Goal: Use online tool/utility: Utilize a website feature to perform a specific function

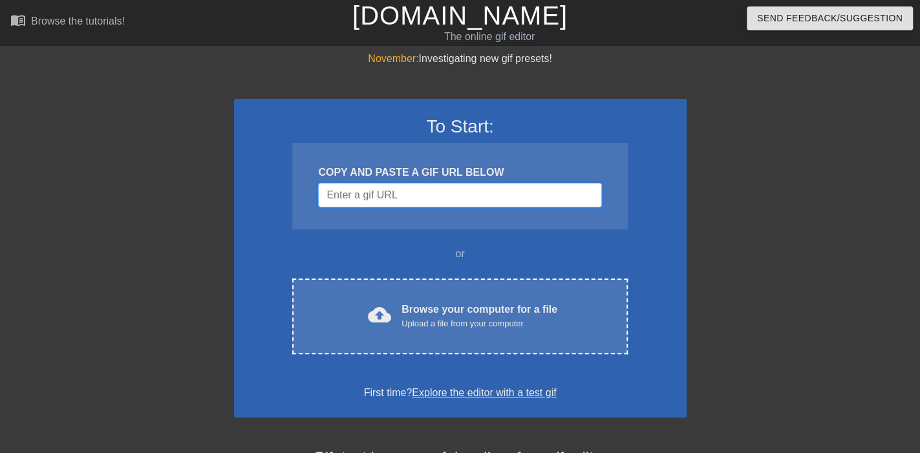
click at [402, 201] on input "Username" at bounding box center [459, 195] width 283 height 25
paste input "[URL][DOMAIN_NAME]"
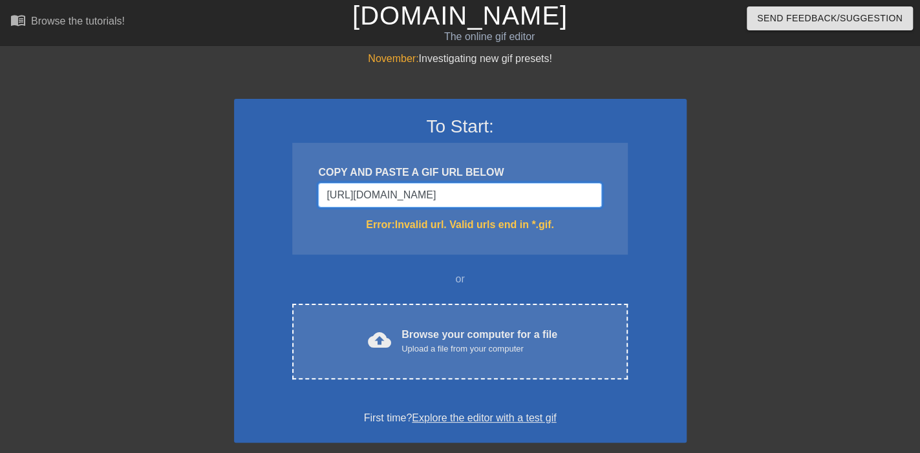
click at [350, 191] on input "[URL][DOMAIN_NAME]" at bounding box center [459, 195] width 283 height 25
paste input "view/crushed-it-gif-18087987023179949748"
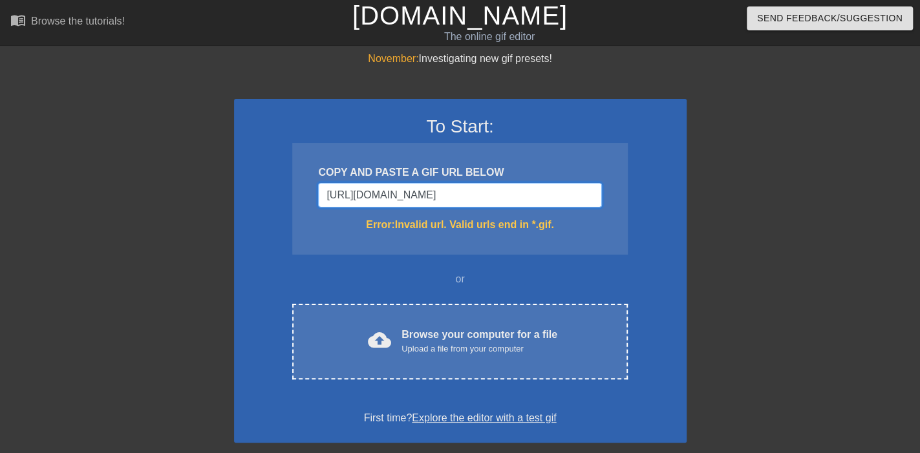
type input "[URL][DOMAIN_NAME]"
click at [394, 198] on input "[URL][DOMAIN_NAME]" at bounding box center [459, 195] width 283 height 25
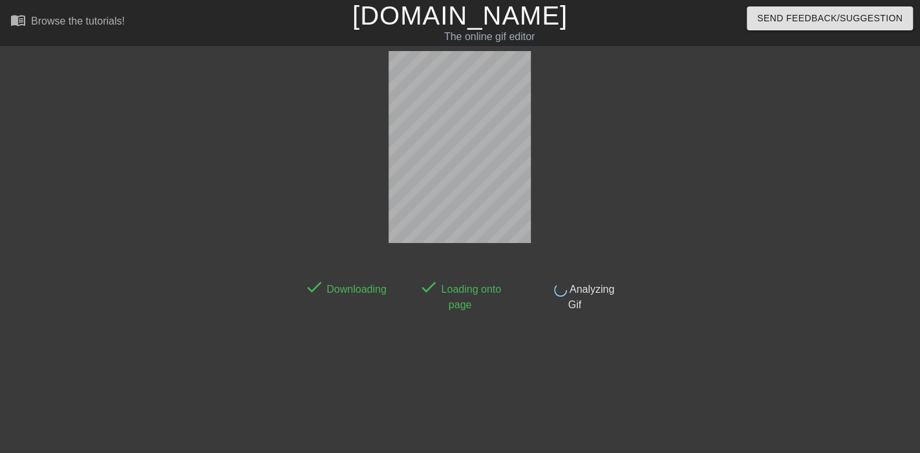
scroll to position [32, 0]
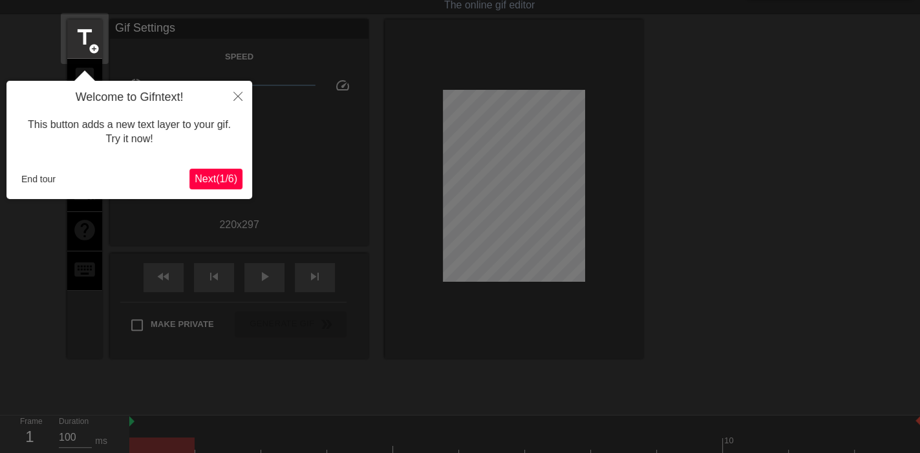
click at [204, 180] on span "Next ( 1 / 6 )" at bounding box center [216, 178] width 43 height 11
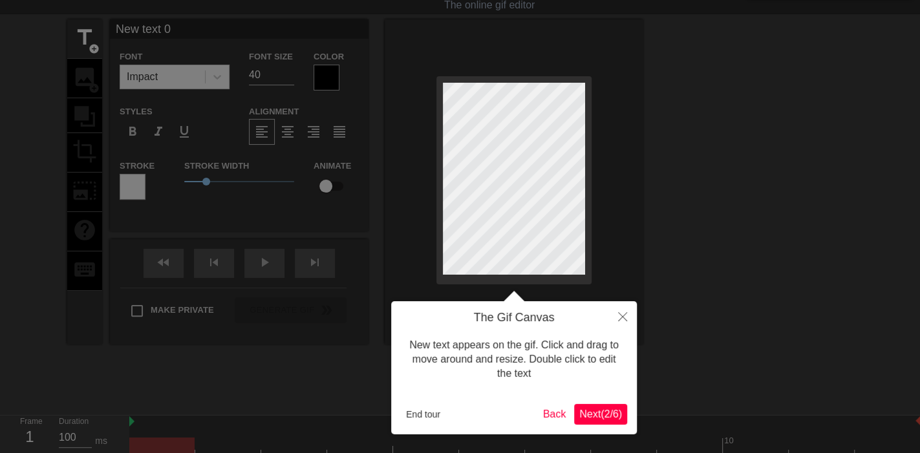
scroll to position [0, 0]
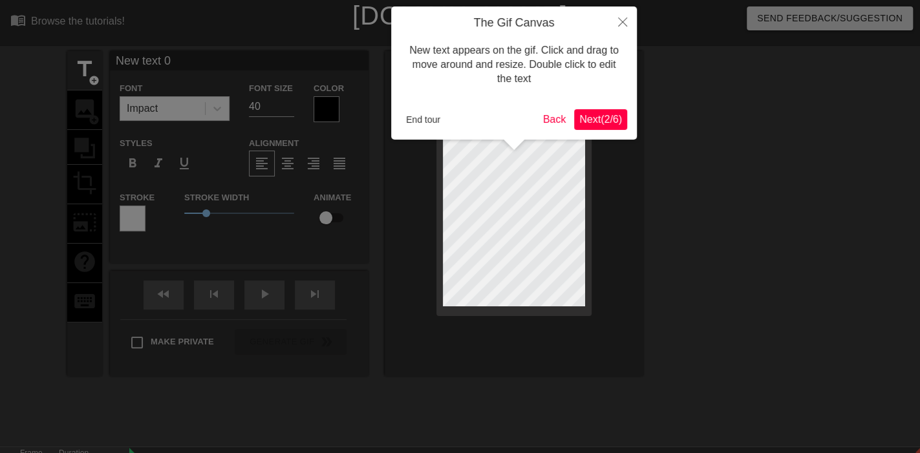
click at [595, 109] on button "Next ( 2 / 6 )" at bounding box center [600, 119] width 53 height 21
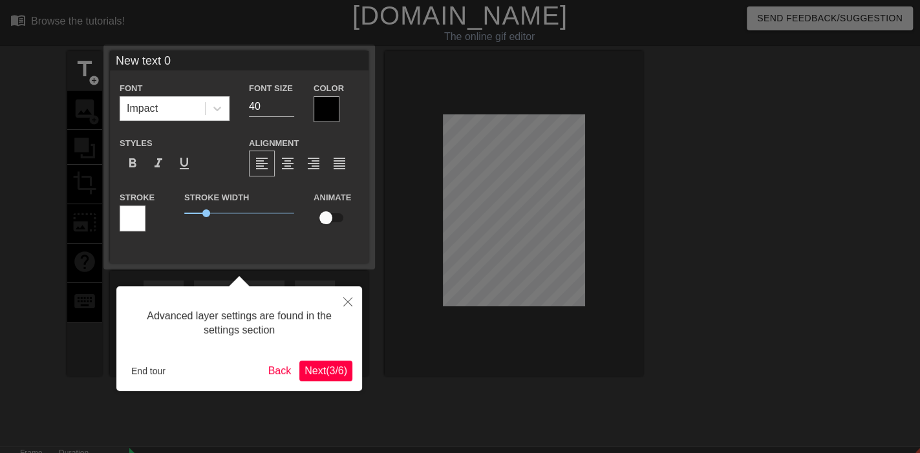
scroll to position [32, 0]
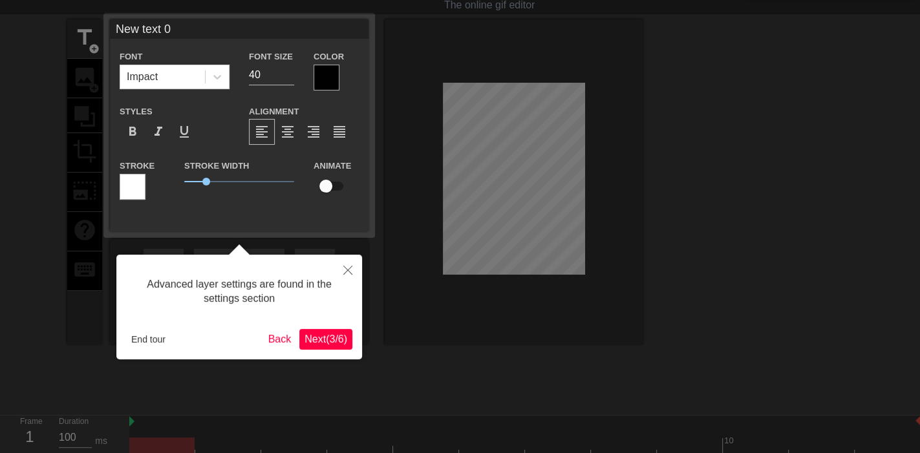
click at [315, 337] on span "Next ( 3 / 6 )" at bounding box center [325, 339] width 43 height 11
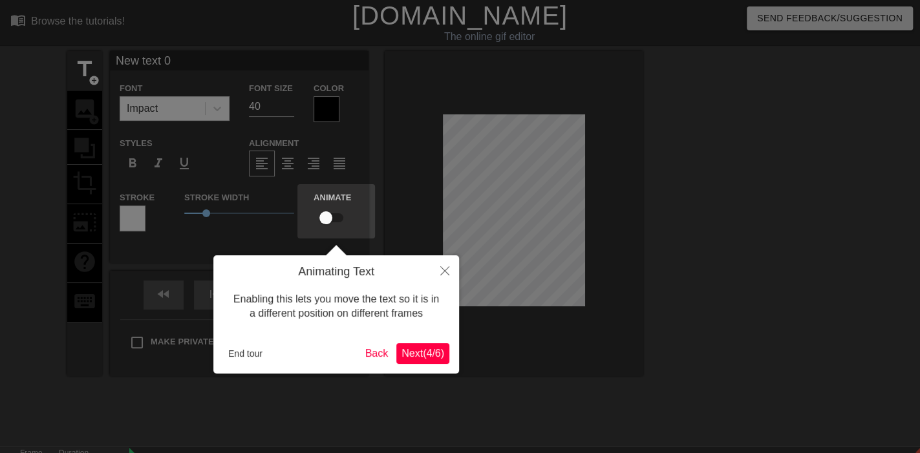
click at [419, 356] on span "Next ( 4 / 6 )" at bounding box center [422, 353] width 43 height 11
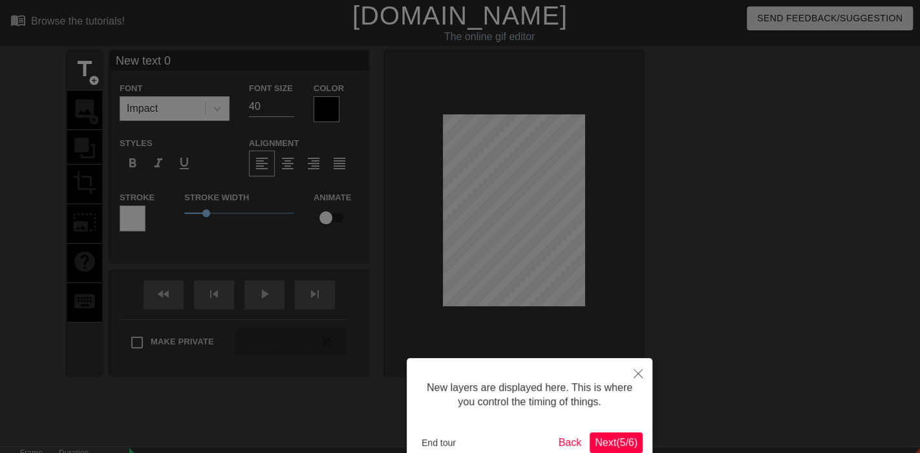
scroll to position [74, 0]
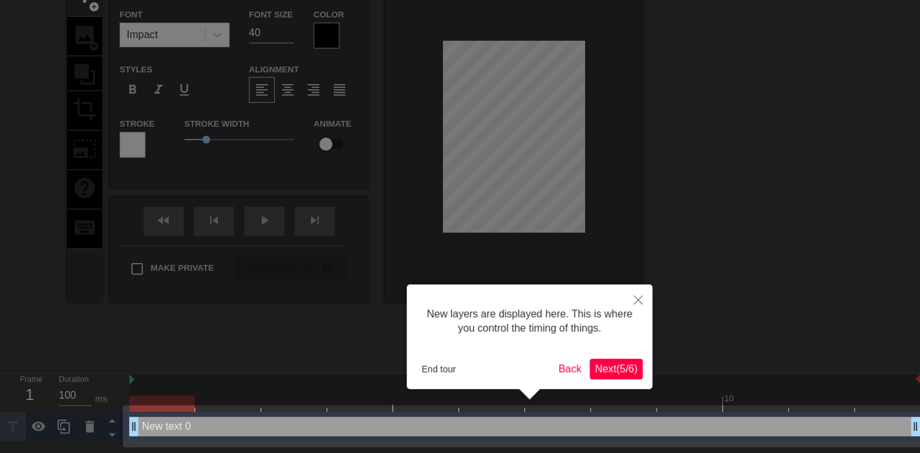
click at [620, 368] on span "Next ( 5 / 6 )" at bounding box center [616, 368] width 43 height 11
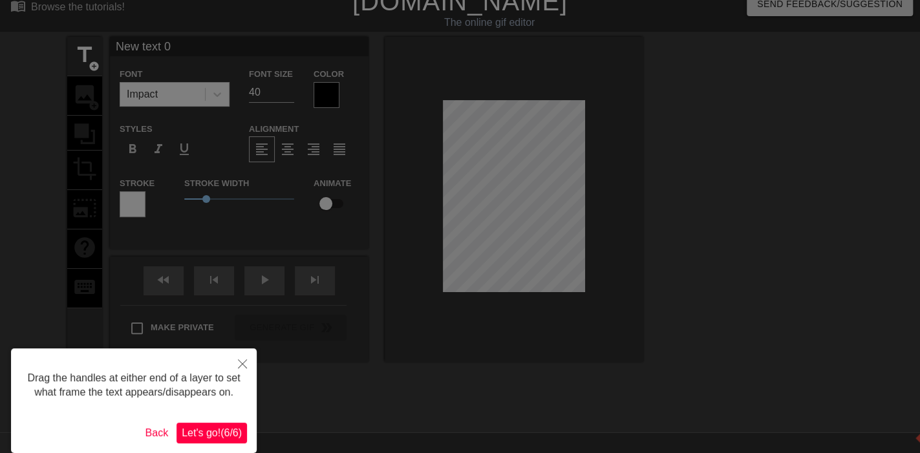
scroll to position [0, 0]
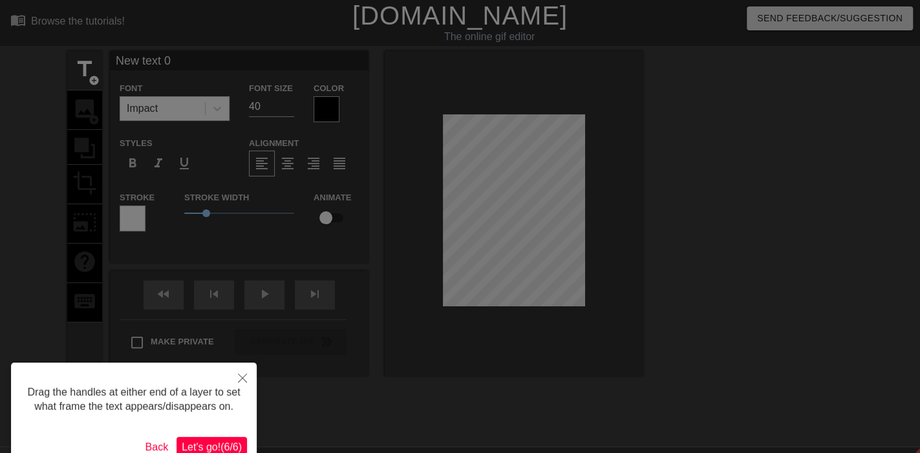
click at [195, 442] on span "Let's go! ( 6 / 6 )" at bounding box center [212, 447] width 60 height 11
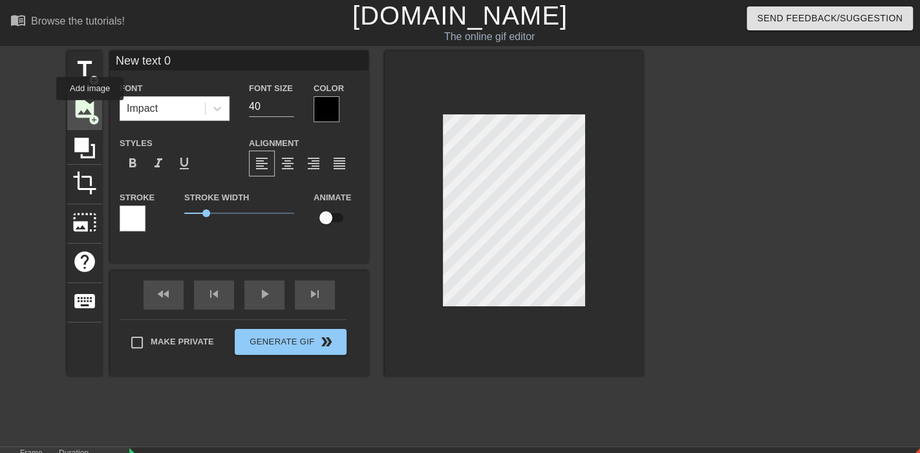
click at [90, 109] on span "image" at bounding box center [84, 108] width 25 height 25
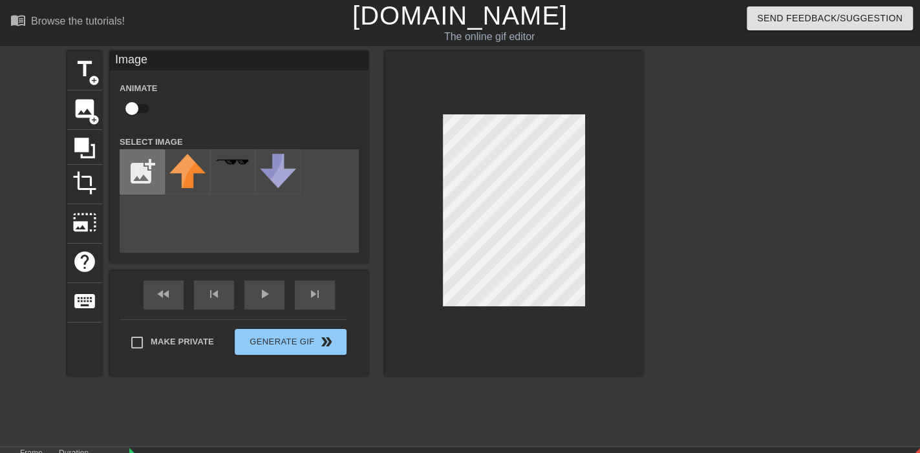
click at [136, 165] on input "file" at bounding box center [142, 172] width 44 height 44
type input "C:\fakepath\Screenshot [DATE] 155414.png"
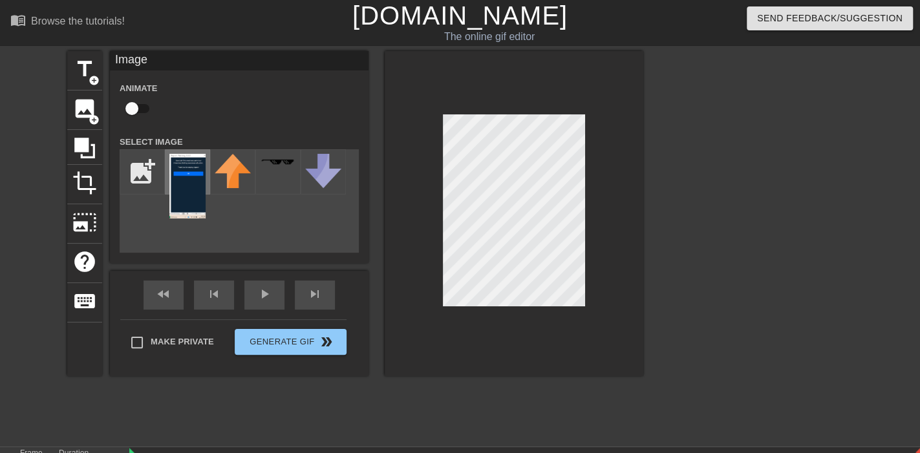
click at [180, 179] on img at bounding box center [187, 186] width 36 height 65
click at [440, 114] on div at bounding box center [514, 213] width 259 height 325
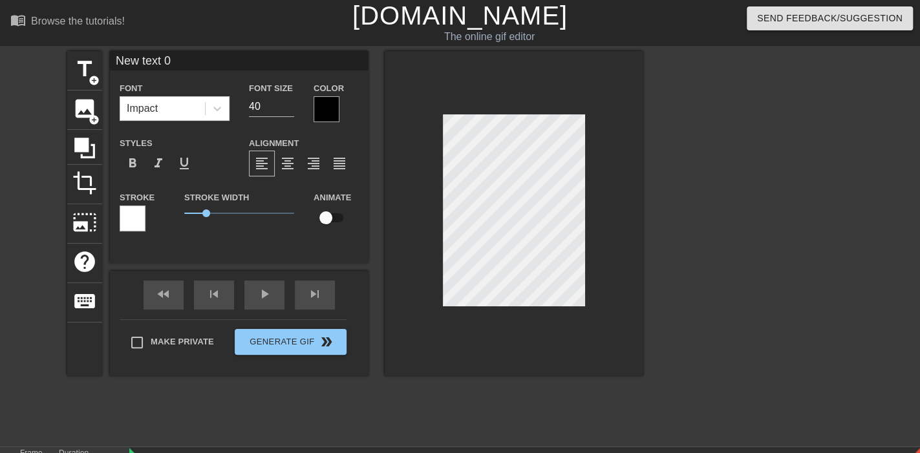
scroll to position [2, 3]
click at [431, 56] on div at bounding box center [514, 213] width 259 height 325
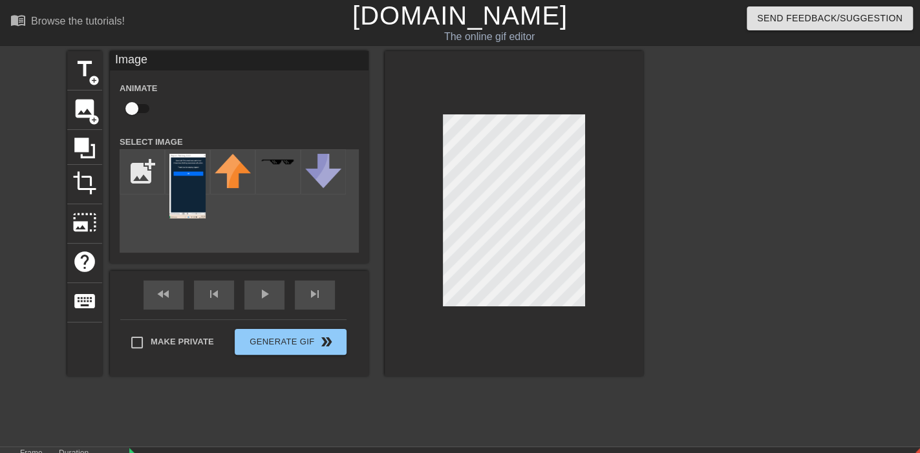
click at [792, 196] on div "title add_circle image add_circle crop photo_size_select_large help keyboard Im…" at bounding box center [460, 245] width 920 height 388
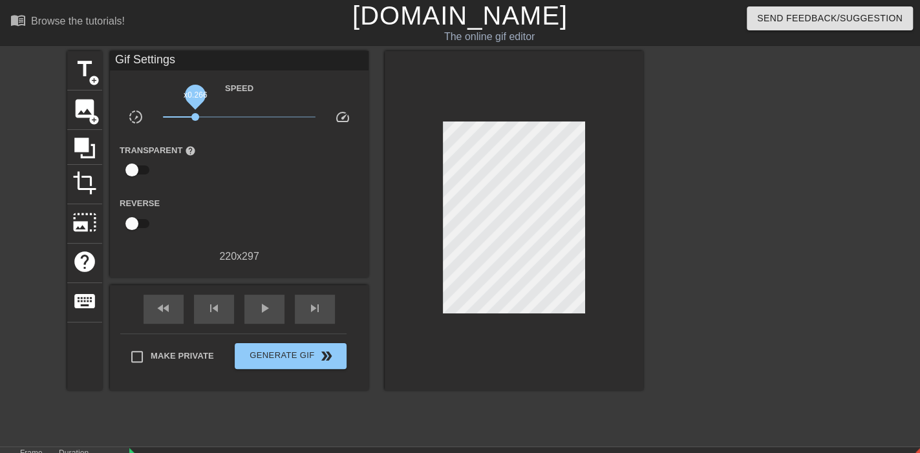
drag, startPoint x: 239, startPoint y: 114, endPoint x: 195, endPoint y: 114, distance: 43.3
click at [195, 114] on span "x0.266" at bounding box center [195, 117] width 8 height 8
click at [132, 173] on input "checkbox" at bounding box center [132, 170] width 74 height 25
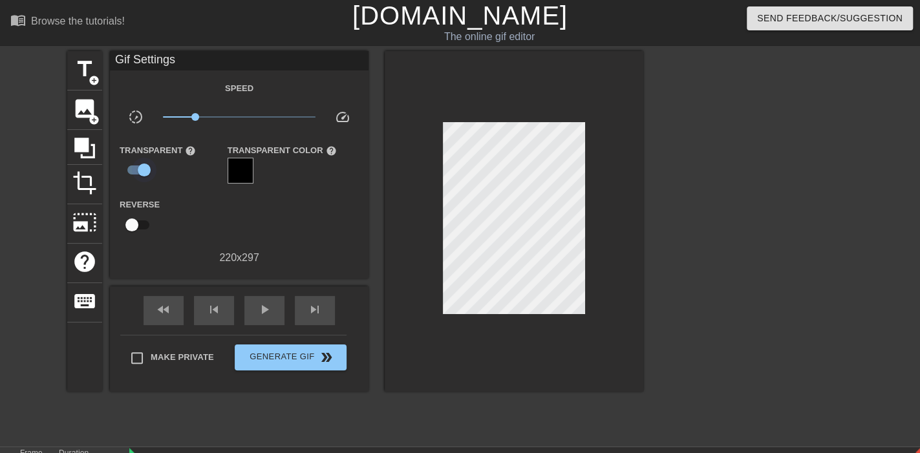
click at [132, 173] on input "checkbox" at bounding box center [144, 170] width 74 height 25
checkbox input "false"
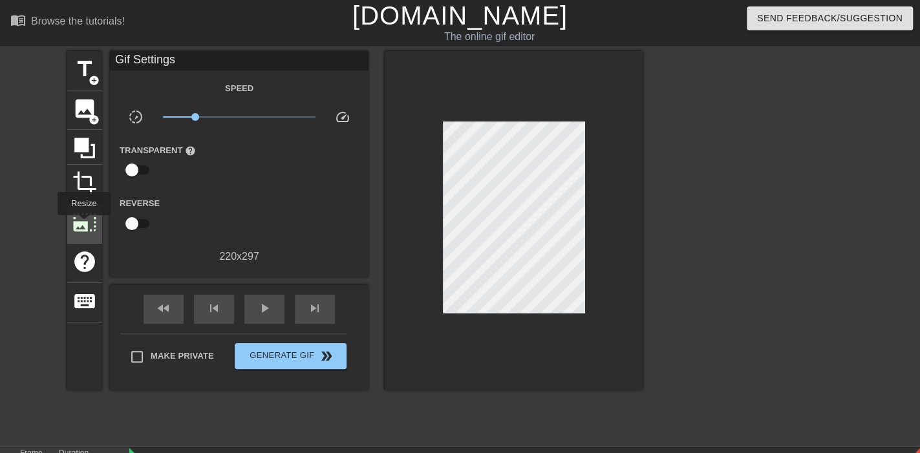
click at [83, 224] on span "photo_size_select_large" at bounding box center [84, 222] width 25 height 25
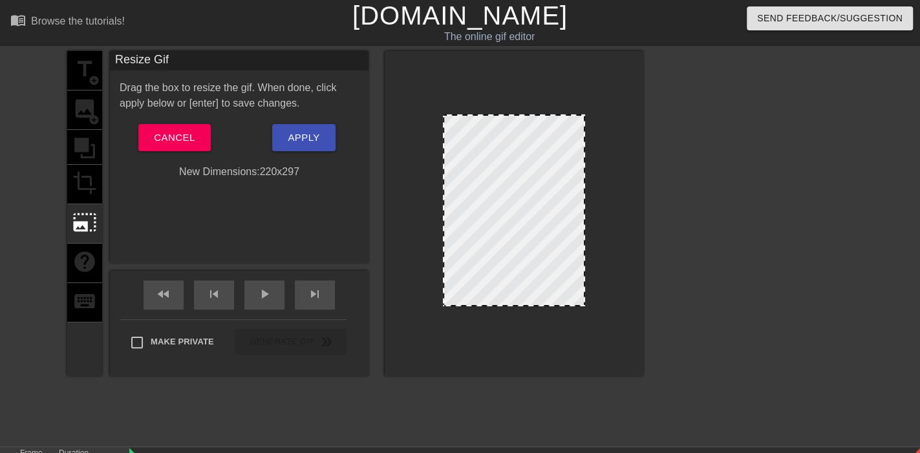
drag, startPoint x: 584, startPoint y: 113, endPoint x: 600, endPoint y: 92, distance: 25.9
click at [600, 92] on div at bounding box center [514, 213] width 259 height 325
drag, startPoint x: 527, startPoint y: 189, endPoint x: 543, endPoint y: 232, distance: 45.6
click at [539, 222] on div at bounding box center [514, 210] width 142 height 192
click at [568, 288] on div at bounding box center [514, 210] width 142 height 192
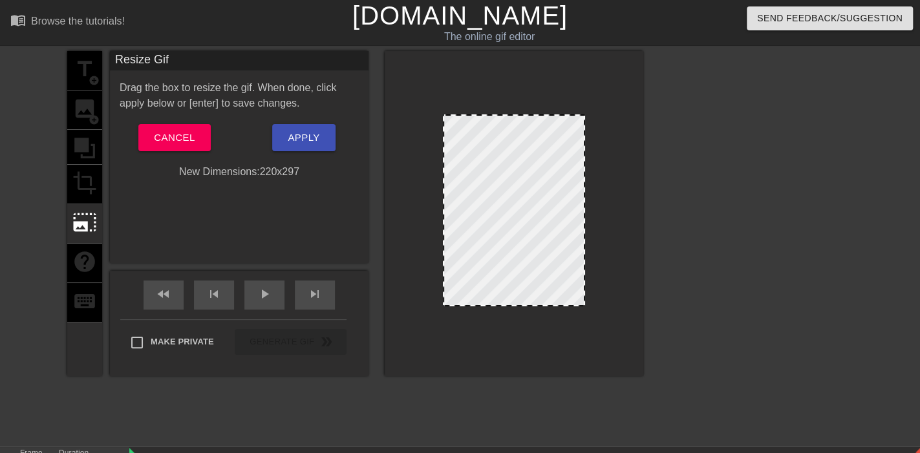
drag, startPoint x: 580, startPoint y: 304, endPoint x: 588, endPoint y: 262, distance: 42.9
click at [590, 262] on div at bounding box center [514, 213] width 259 height 325
drag, startPoint x: 582, startPoint y: 264, endPoint x: 619, endPoint y: 265, distance: 36.9
click at [623, 267] on div at bounding box center [514, 213] width 259 height 325
drag, startPoint x: 528, startPoint y: 306, endPoint x: 554, endPoint y: 385, distance: 83.0
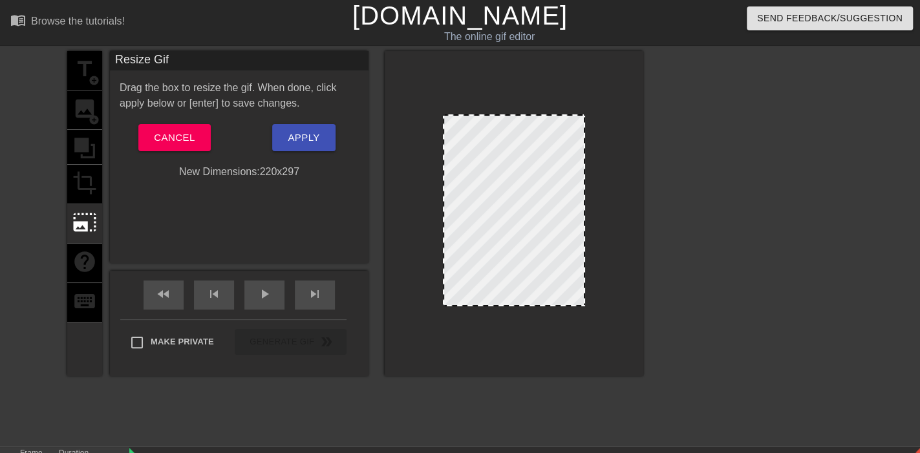
click at [554, 385] on div "title add_circle image add_circle crop photo_size_select_large help keyboard Re…" at bounding box center [355, 245] width 576 height 388
click at [172, 136] on span "Cancel" at bounding box center [174, 137] width 41 height 17
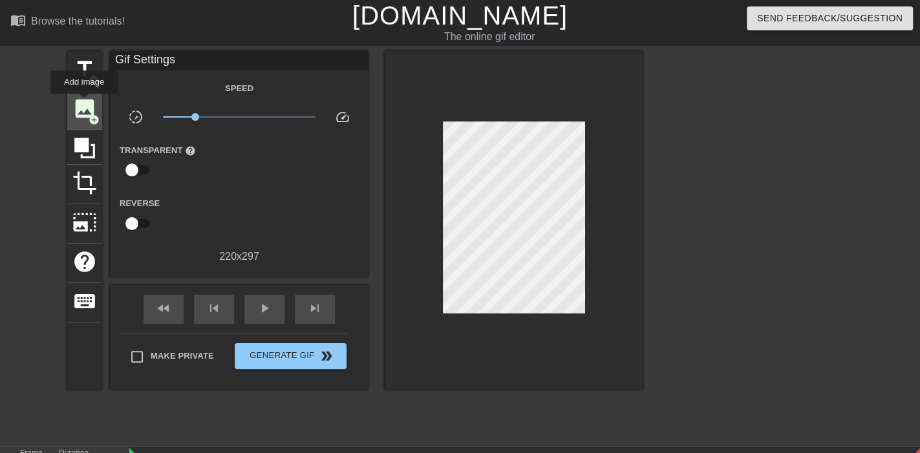
click at [84, 103] on span "image" at bounding box center [84, 108] width 25 height 25
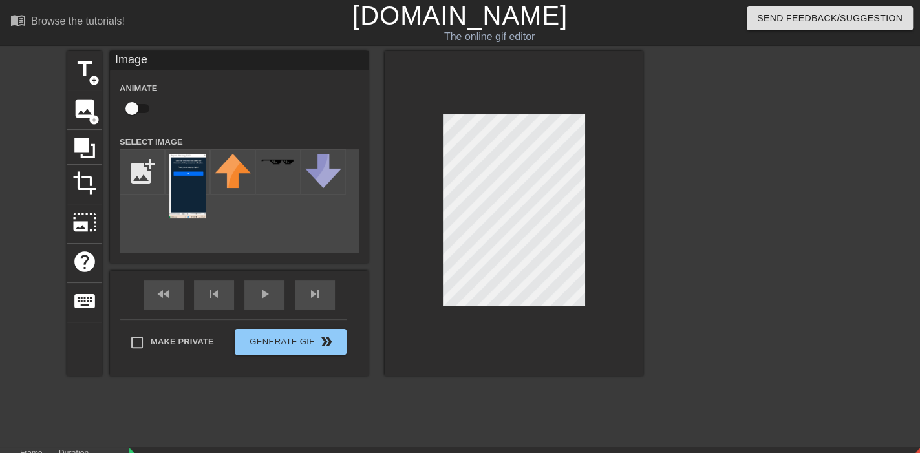
click at [866, 187] on div "title add_circle image add_circle crop photo_size_select_large help keyboard Im…" at bounding box center [460, 245] width 920 height 388
click at [141, 174] on input "file" at bounding box center [142, 172] width 44 height 44
type input "C:\fakepath\Screenshot [DATE] 155414.png"
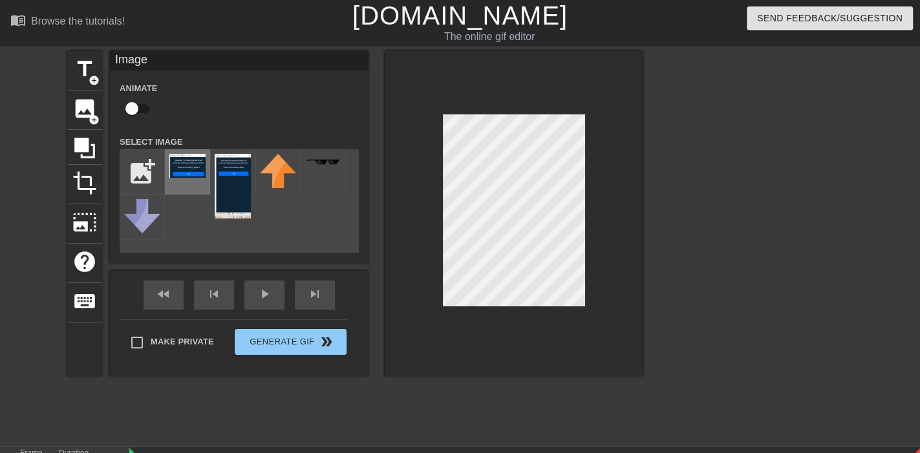
click at [191, 169] on img at bounding box center [187, 166] width 36 height 24
click at [187, 165] on img at bounding box center [187, 166] width 36 height 24
click at [179, 169] on img at bounding box center [187, 166] width 36 height 24
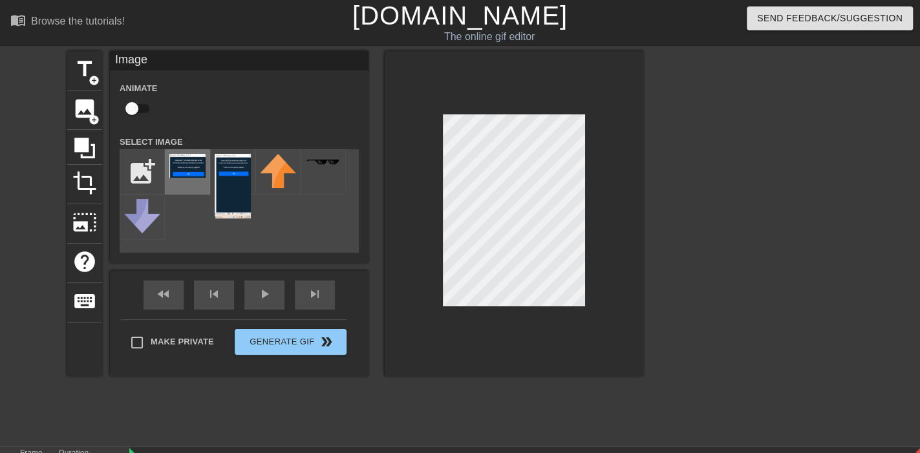
click at [179, 169] on img at bounding box center [187, 166] width 36 height 24
click at [131, 111] on input "checkbox" at bounding box center [132, 108] width 74 height 25
drag, startPoint x: 194, startPoint y: 157, endPoint x: 180, endPoint y: 172, distance: 20.1
click at [180, 172] on img at bounding box center [187, 166] width 36 height 24
click at [246, 184] on img at bounding box center [233, 186] width 36 height 65
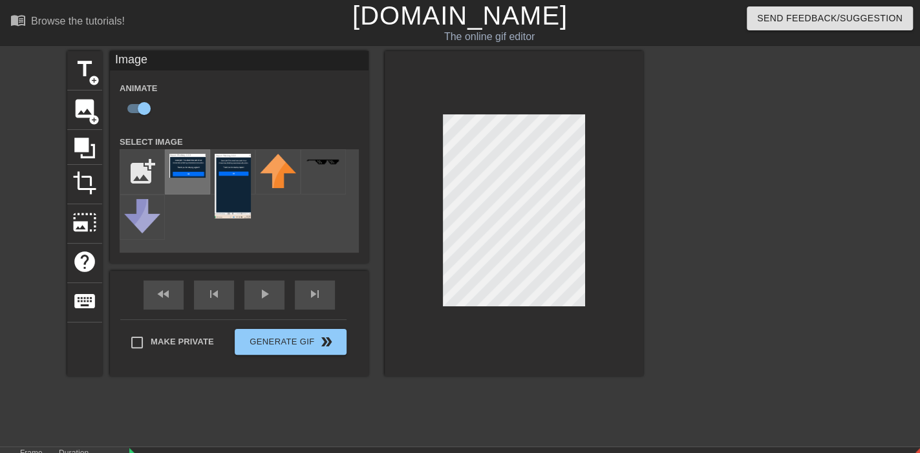
click at [184, 164] on img at bounding box center [187, 166] width 36 height 24
click at [153, 227] on img at bounding box center [142, 216] width 36 height 34
click at [141, 105] on input "checkbox" at bounding box center [144, 108] width 74 height 25
checkbox input "false"
click at [89, 73] on span "title" at bounding box center [84, 69] width 25 height 25
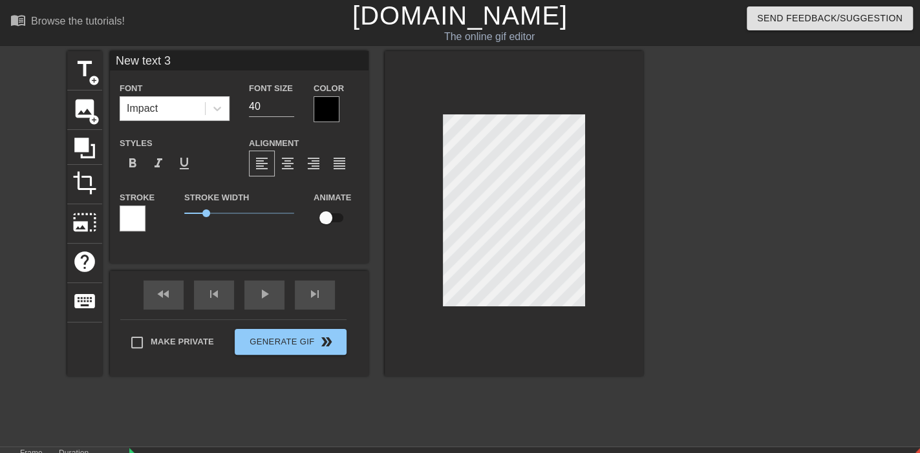
click at [765, 231] on div "title add_circle image add_circle crop photo_size_select_large help keyboard Ne…" at bounding box center [460, 245] width 920 height 388
click at [74, 103] on span "image" at bounding box center [84, 108] width 25 height 25
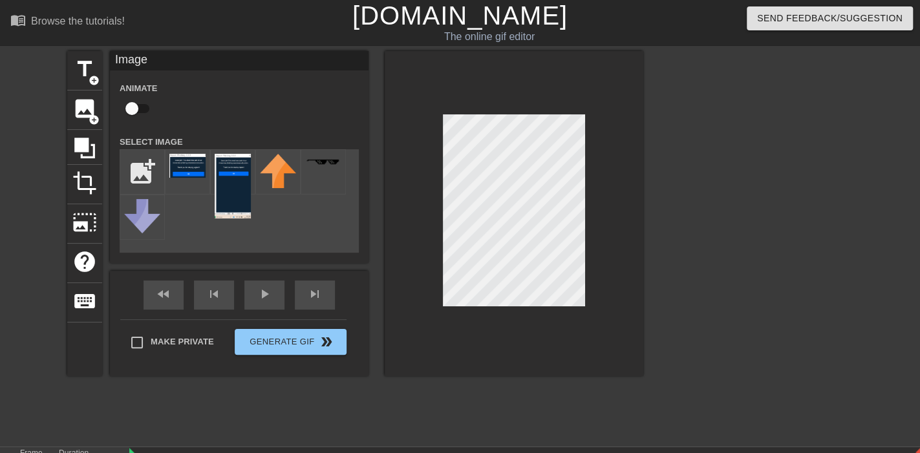
click at [787, 217] on div "title add_circle image add_circle crop photo_size_select_large help keyboard Im…" at bounding box center [460, 245] width 920 height 388
click at [185, 162] on img at bounding box center [187, 166] width 36 height 24
click at [184, 173] on img at bounding box center [187, 166] width 36 height 24
click at [272, 347] on span "Generate Gif double_arrow" at bounding box center [290, 342] width 101 height 16
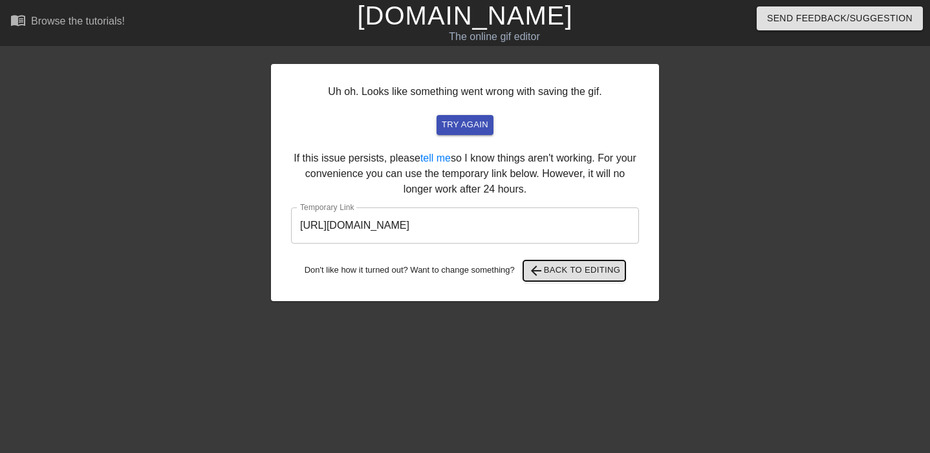
click at [566, 269] on span "arrow_back Back to Editing" at bounding box center [574, 271] width 92 height 16
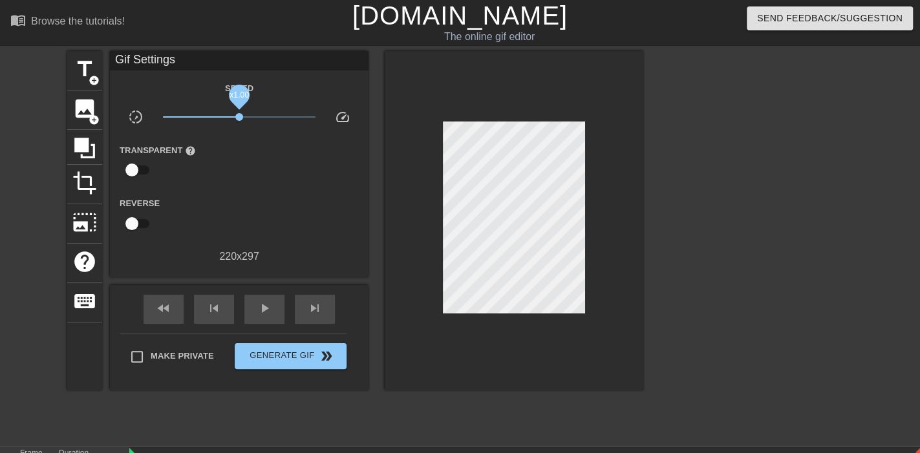
drag, startPoint x: 198, startPoint y: 114, endPoint x: 239, endPoint y: 118, distance: 41.6
click at [239, 118] on span "x1.00" at bounding box center [239, 117] width 8 height 8
click at [78, 222] on span "photo_size_select_large" at bounding box center [84, 222] width 25 height 25
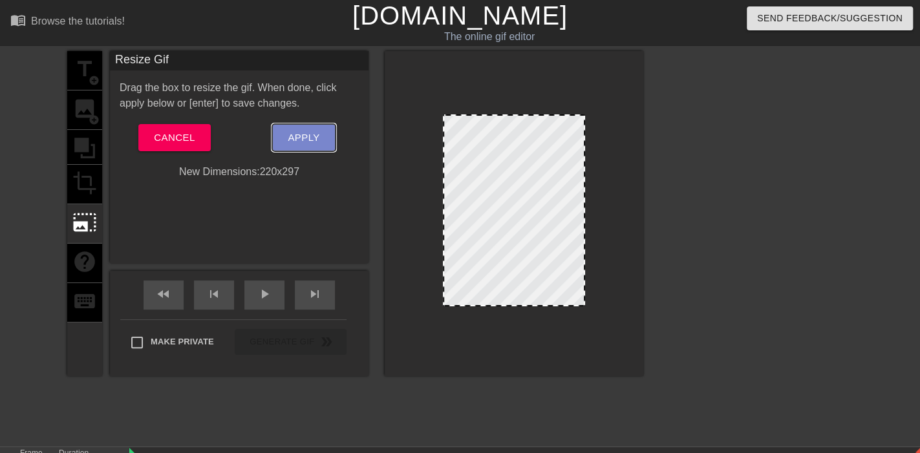
click at [316, 134] on span "Apply" at bounding box center [304, 137] width 32 height 17
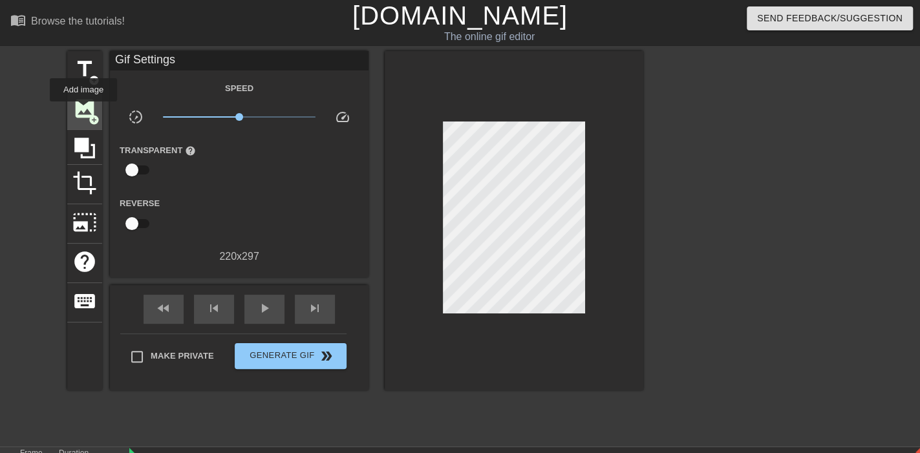
click at [83, 111] on span "image" at bounding box center [84, 108] width 25 height 25
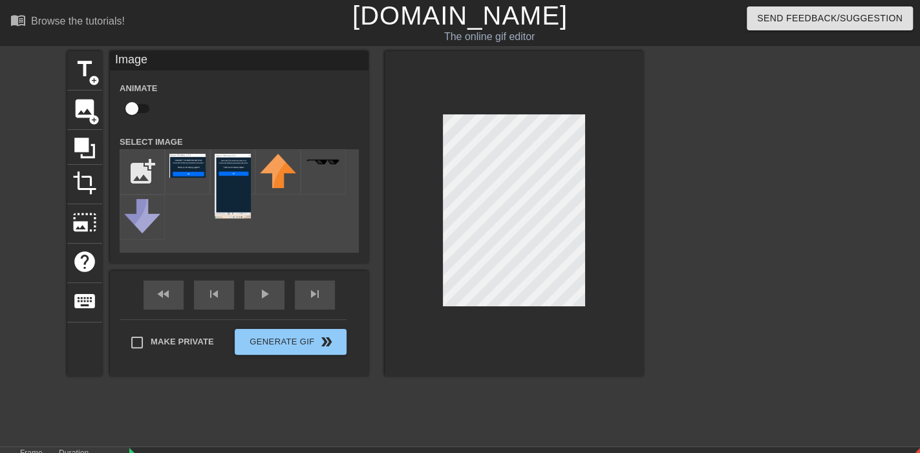
click at [736, 99] on div "title add_circle image add_circle crop photo_size_select_large help keyboard Im…" at bounding box center [460, 245] width 920 height 388
click at [190, 170] on img at bounding box center [187, 166] width 36 height 24
click at [185, 161] on img at bounding box center [187, 166] width 36 height 24
click at [185, 166] on img at bounding box center [187, 166] width 36 height 24
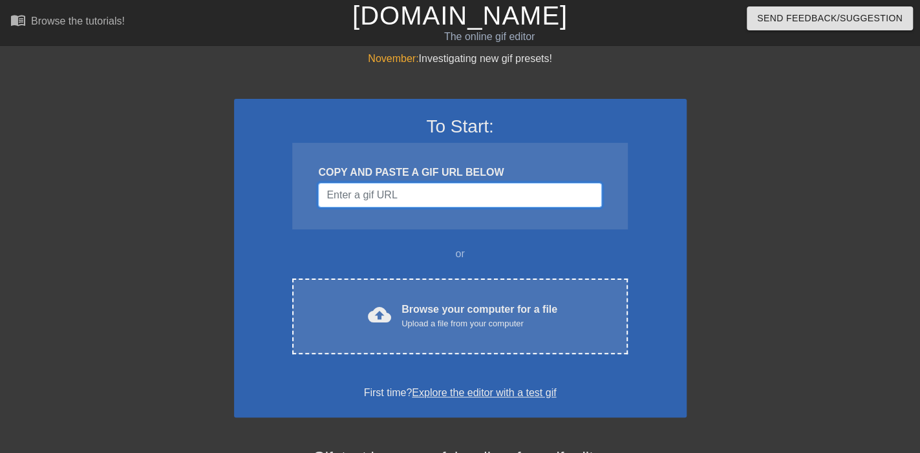
click at [402, 197] on input "Username" at bounding box center [459, 195] width 283 height 25
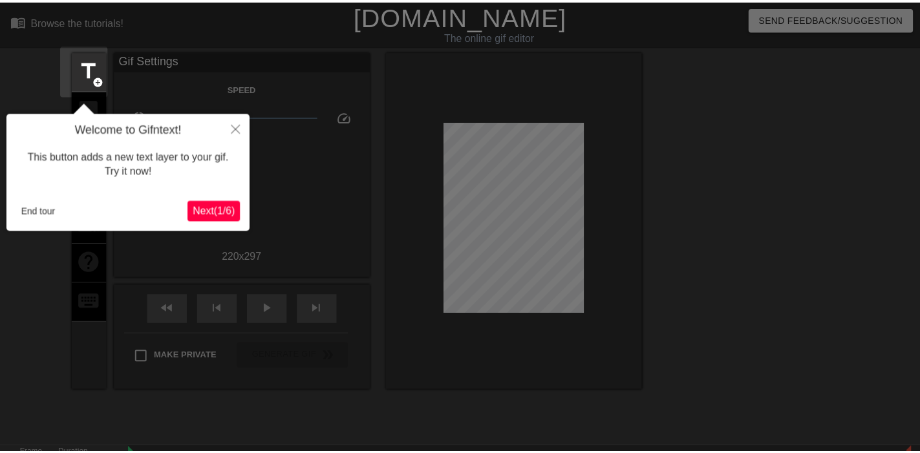
scroll to position [32, 0]
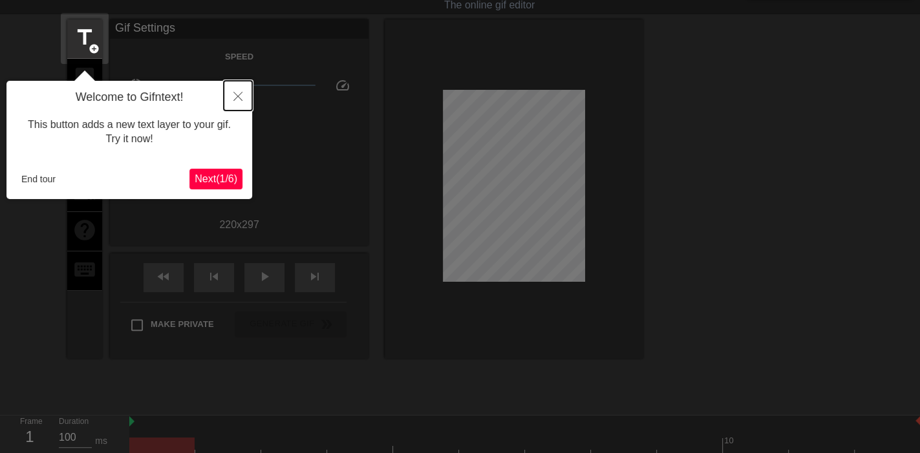
click at [237, 96] on icon "Close" at bounding box center [237, 96] width 9 height 9
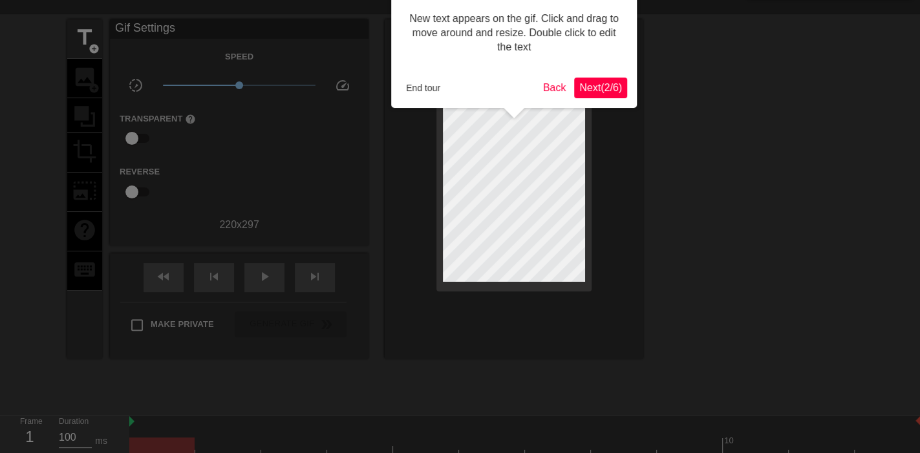
scroll to position [0, 0]
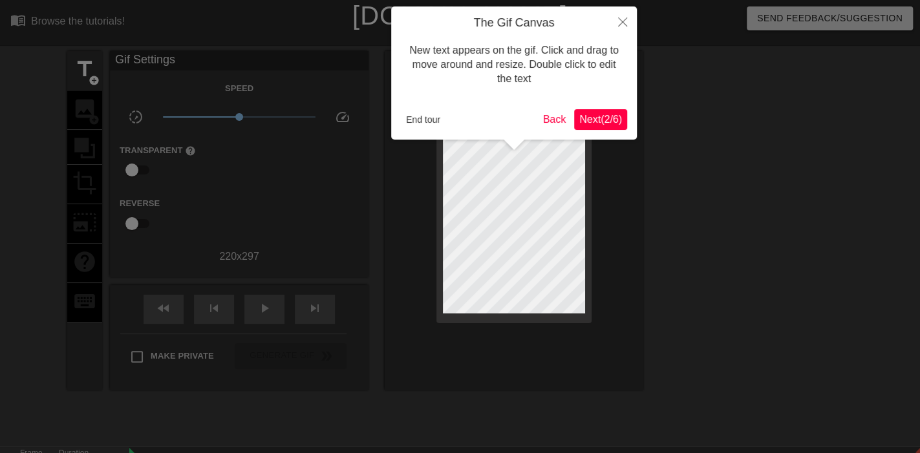
click at [593, 118] on span "Next ( 2 / 6 )" at bounding box center [600, 119] width 43 height 11
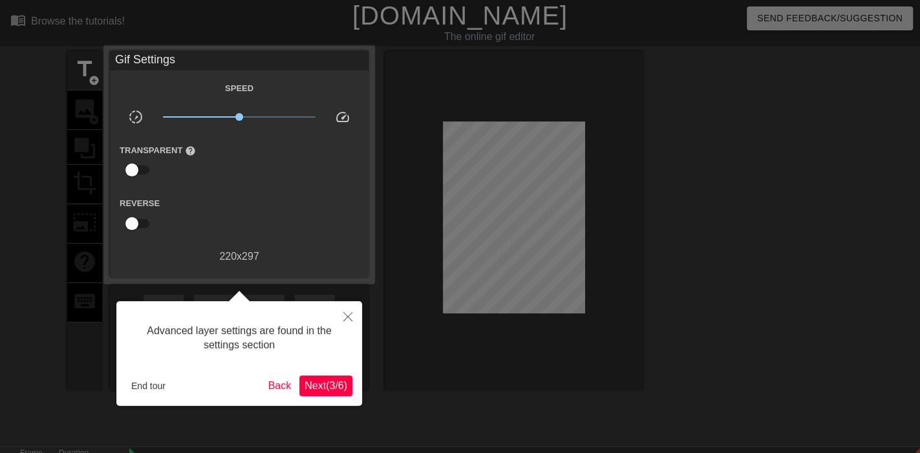
scroll to position [32, 0]
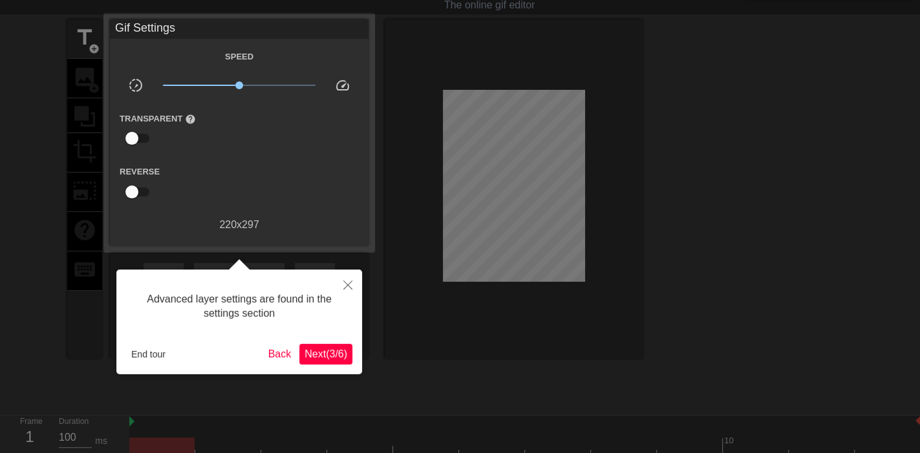
click at [325, 350] on span "Next ( 3 / 6 )" at bounding box center [325, 353] width 43 height 11
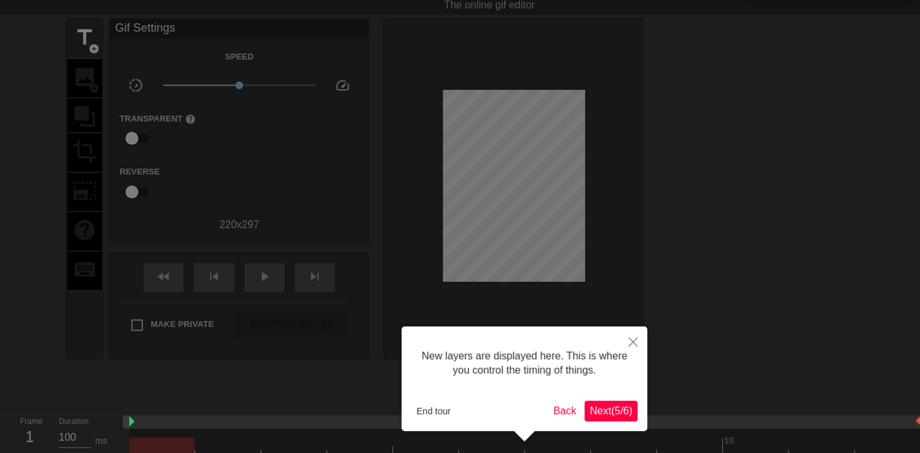
scroll to position [11, 0]
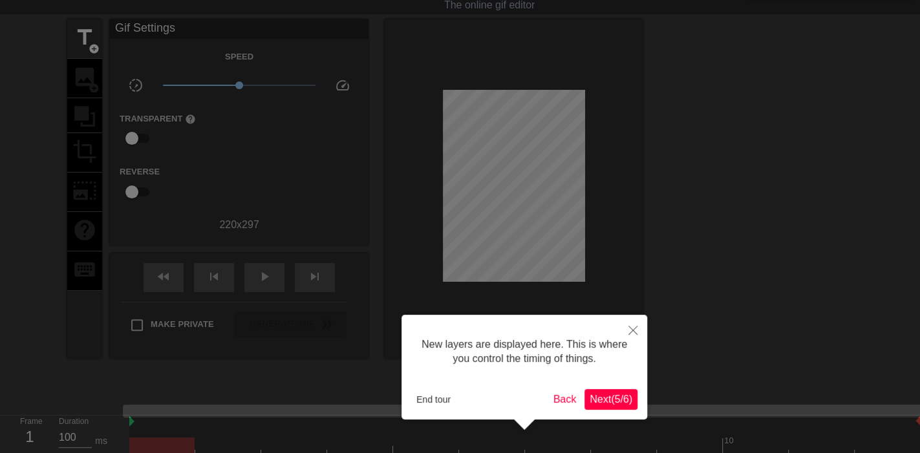
click at [604, 398] on span "Next ( 5 / 6 )" at bounding box center [611, 399] width 43 height 11
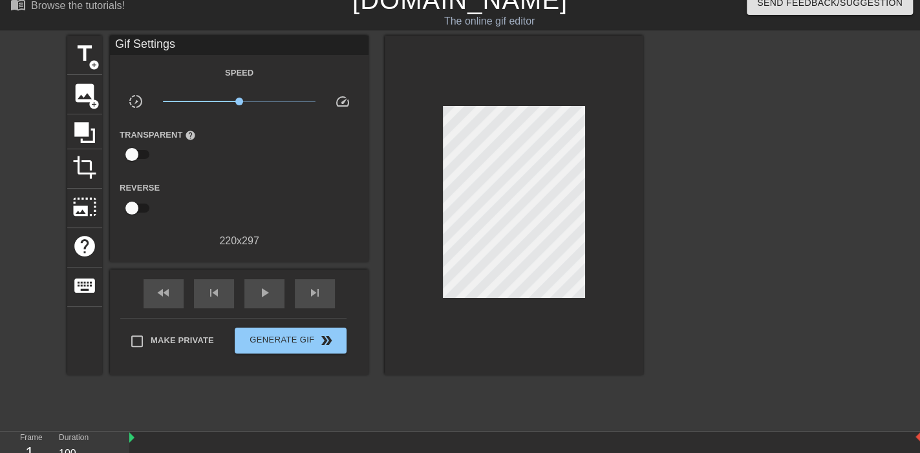
scroll to position [3, 0]
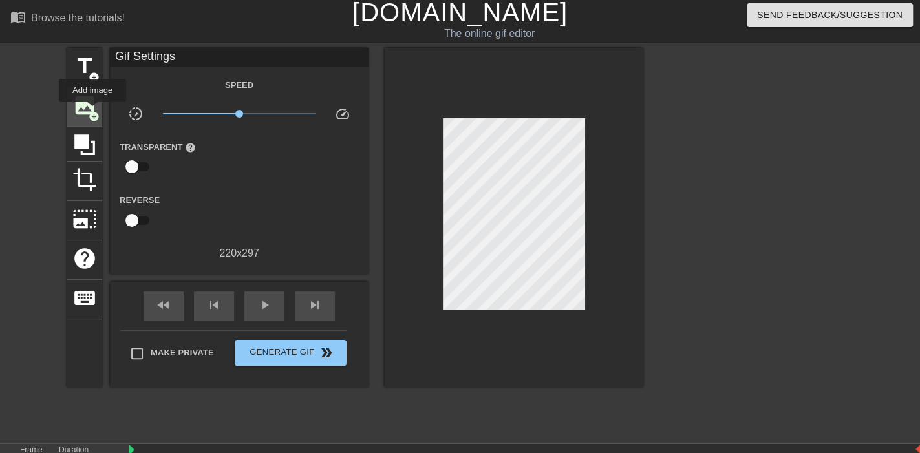
click at [92, 111] on span "add_circle" at bounding box center [94, 116] width 11 height 11
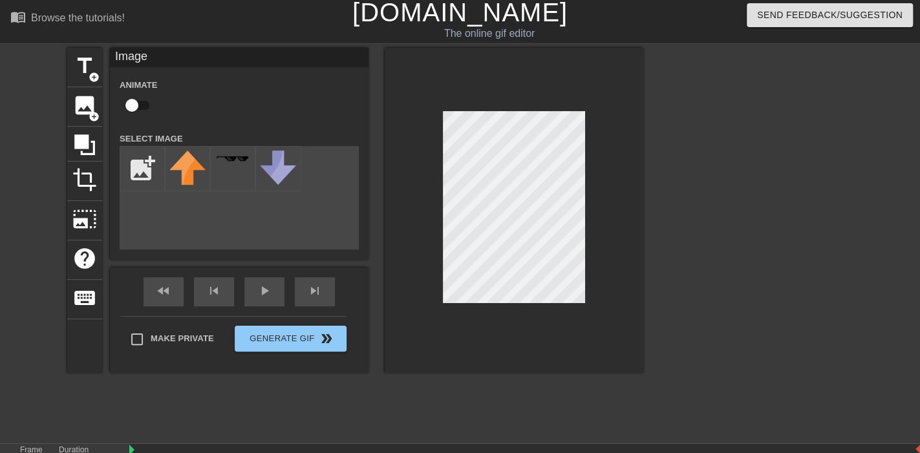
scroll to position [65, 0]
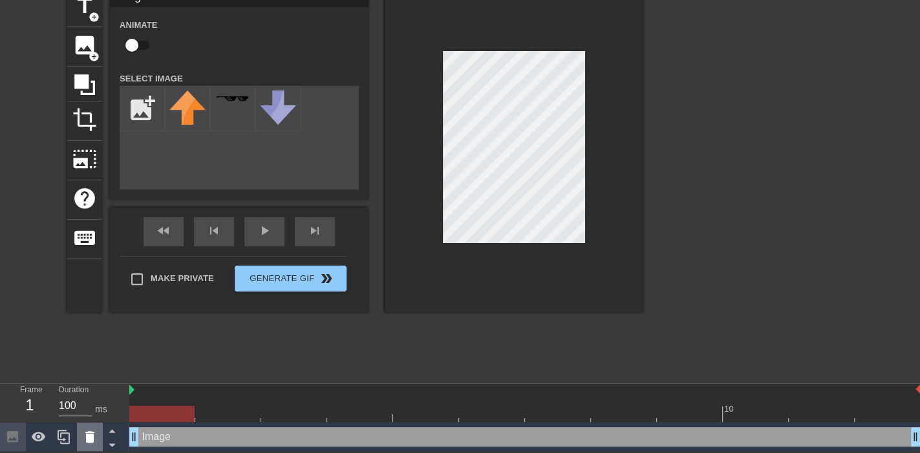
click at [77, 424] on div "menu_book Browse the tutorials! Gifntext.com The online gif editor Send Feedbac…" at bounding box center [460, 194] width 920 height 515
click at [89, 45] on span "image" at bounding box center [84, 45] width 25 height 25
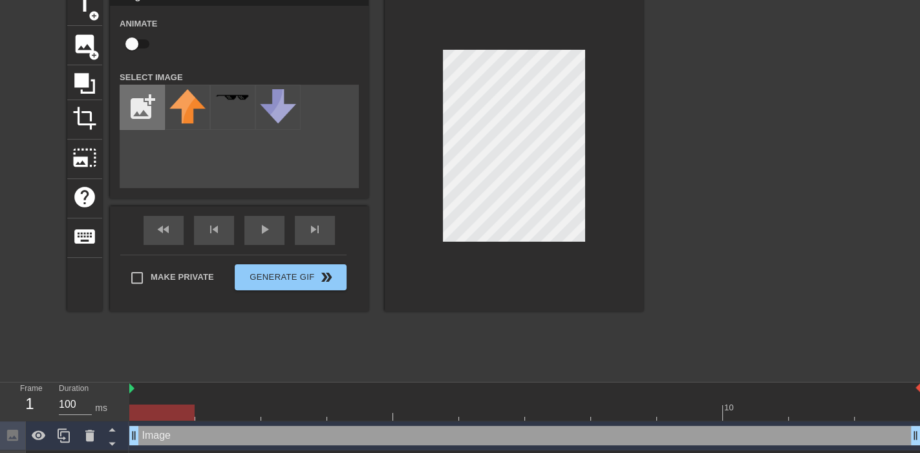
click at [134, 107] on input "file" at bounding box center [142, 107] width 44 height 44
type input "C:\fakepath\Screenshot [DATE] 155414.png"
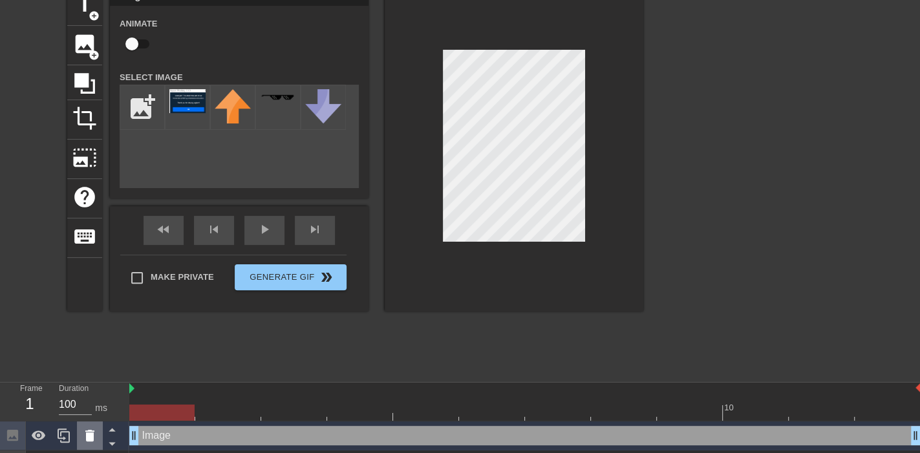
click at [89, 433] on icon at bounding box center [89, 436] width 9 height 12
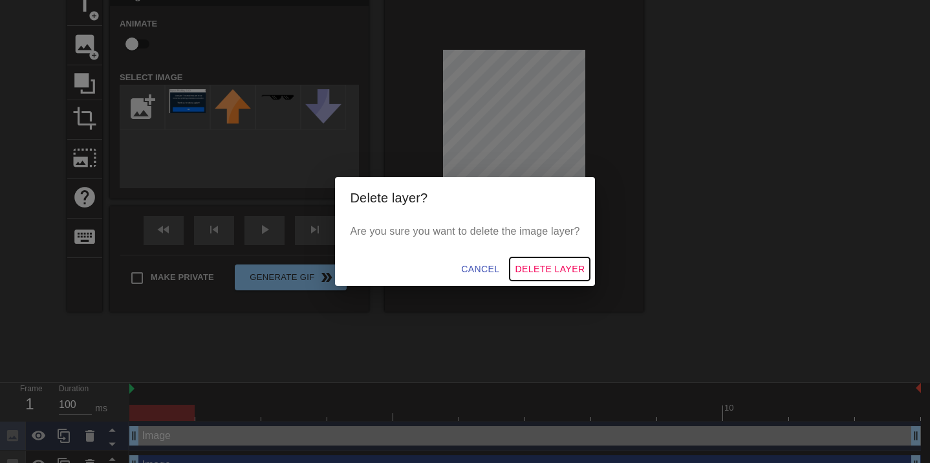
click at [539, 270] on span "Delete Layer" at bounding box center [550, 269] width 70 height 16
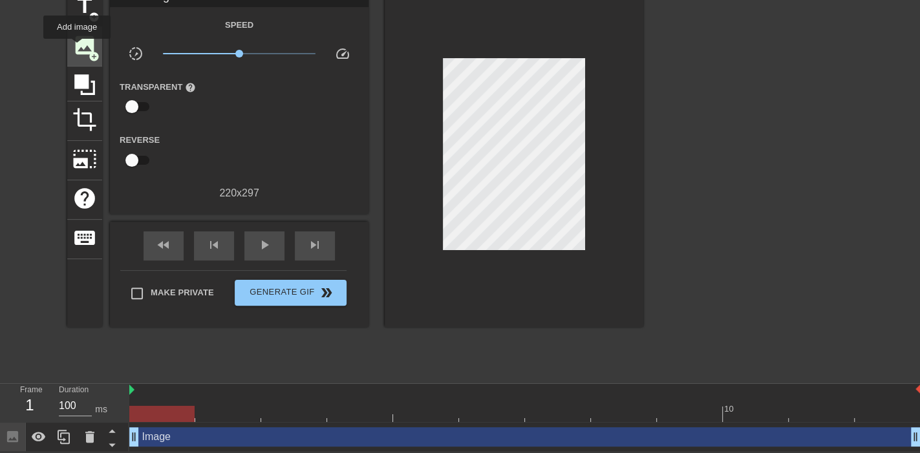
click at [77, 48] on span "image" at bounding box center [84, 45] width 25 height 25
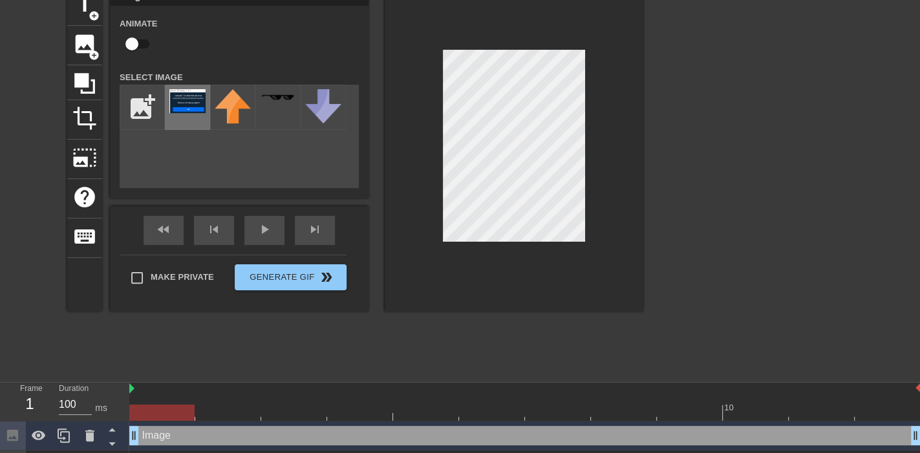
click at [184, 100] on img at bounding box center [187, 101] width 36 height 24
click at [440, 95] on div at bounding box center [514, 148] width 259 height 325
click at [513, 276] on div at bounding box center [514, 148] width 259 height 325
click at [89, 84] on icon at bounding box center [84, 83] width 25 height 25
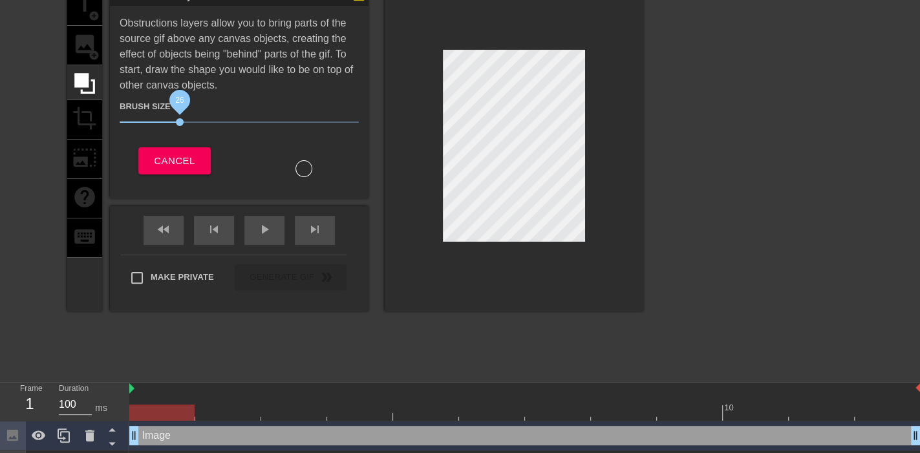
drag, startPoint x: 189, startPoint y: 119, endPoint x: 180, endPoint y: 119, distance: 8.4
click at [180, 119] on span "26" at bounding box center [180, 122] width 8 height 8
click at [187, 164] on span "Cancel" at bounding box center [174, 161] width 41 height 17
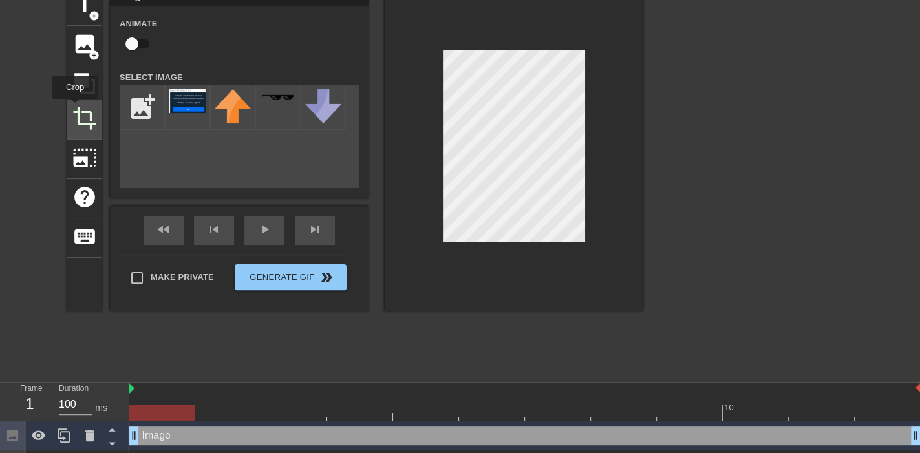
click at [75, 108] on span "crop" at bounding box center [84, 118] width 25 height 25
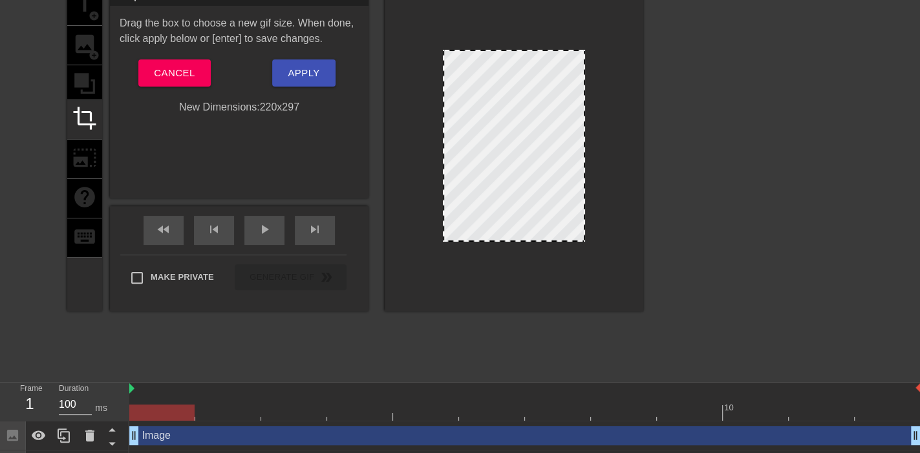
drag, startPoint x: 512, startPoint y: 237, endPoint x: 511, endPoint y: 286, distance: 49.1
click at [511, 286] on div at bounding box center [514, 148] width 259 height 325
drag, startPoint x: 522, startPoint y: 52, endPoint x: 511, endPoint y: 0, distance: 52.9
click at [511, 0] on div at bounding box center [514, 148] width 259 height 325
click at [315, 74] on span "Apply" at bounding box center [304, 73] width 32 height 17
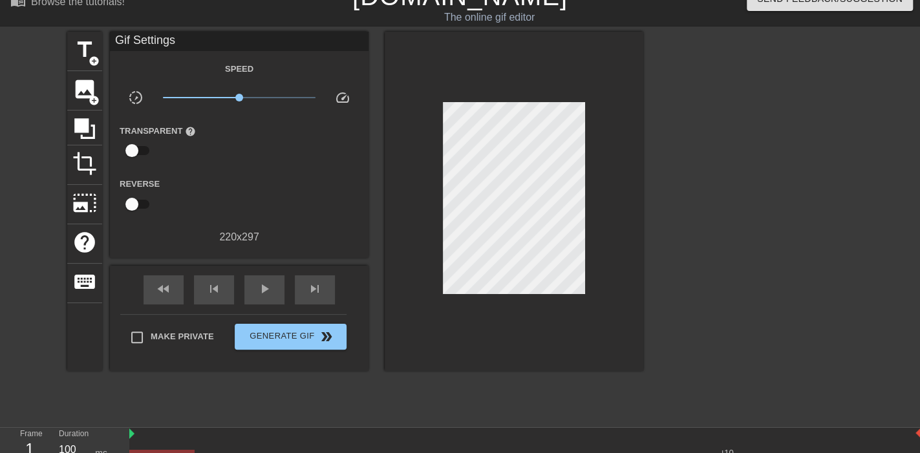
scroll to position [0, 0]
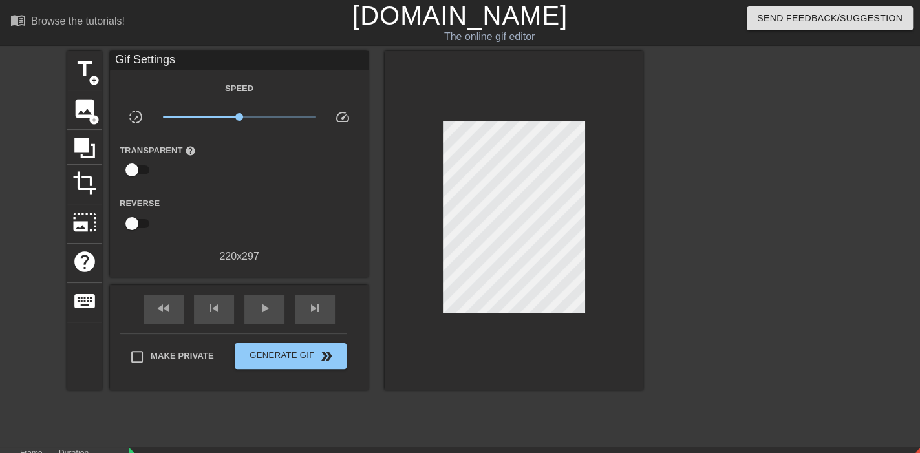
click at [136, 173] on input "checkbox" at bounding box center [132, 170] width 74 height 25
checkbox input "true"
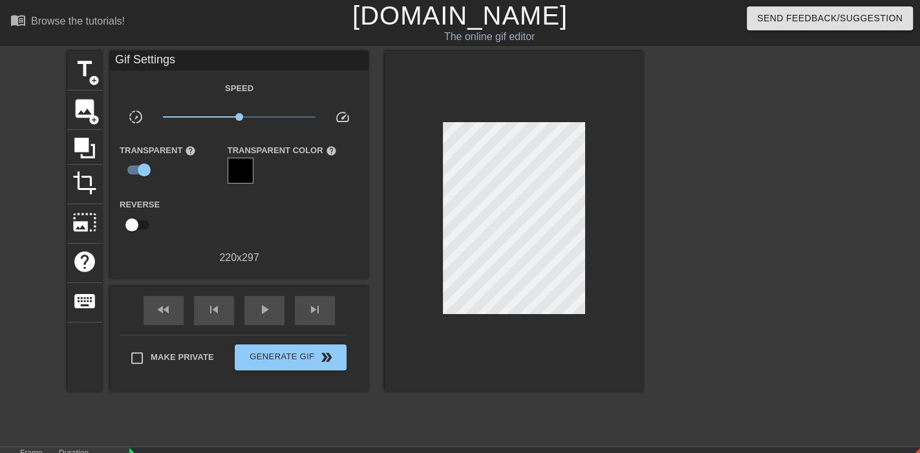
click at [253, 170] on div at bounding box center [241, 171] width 26 height 26
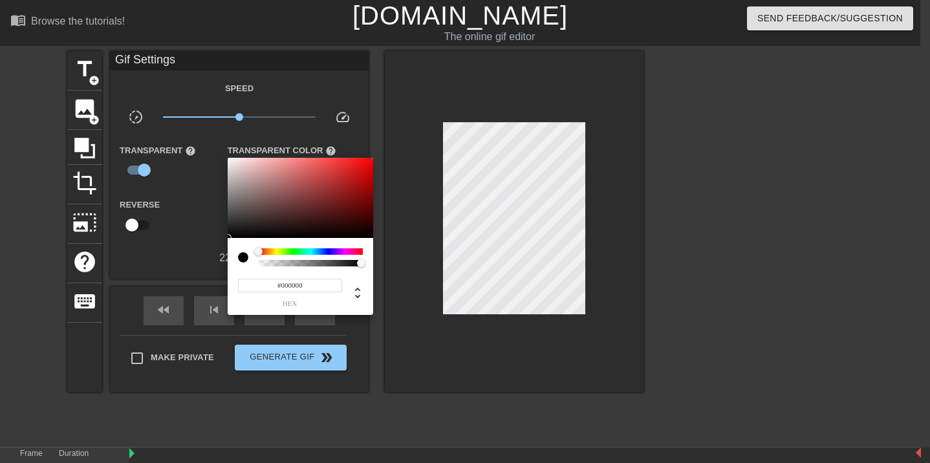
click at [507, 367] on div at bounding box center [465, 231] width 930 height 463
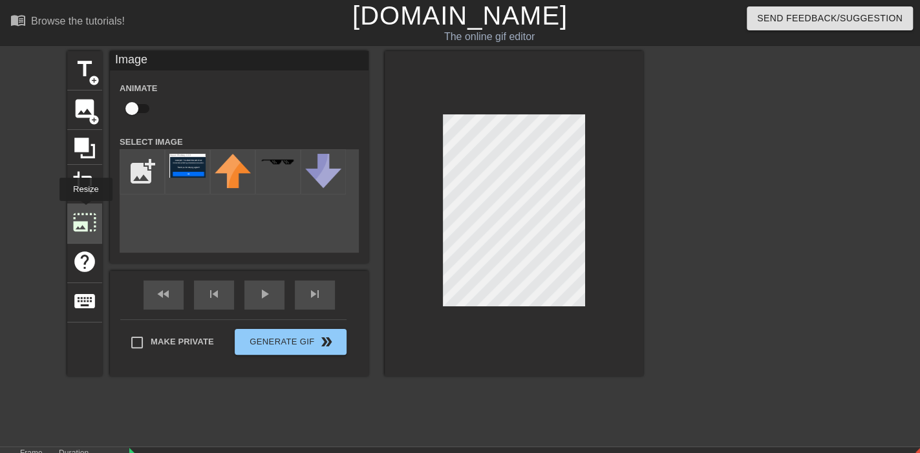
click at [85, 210] on span "photo_size_select_large" at bounding box center [84, 222] width 25 height 25
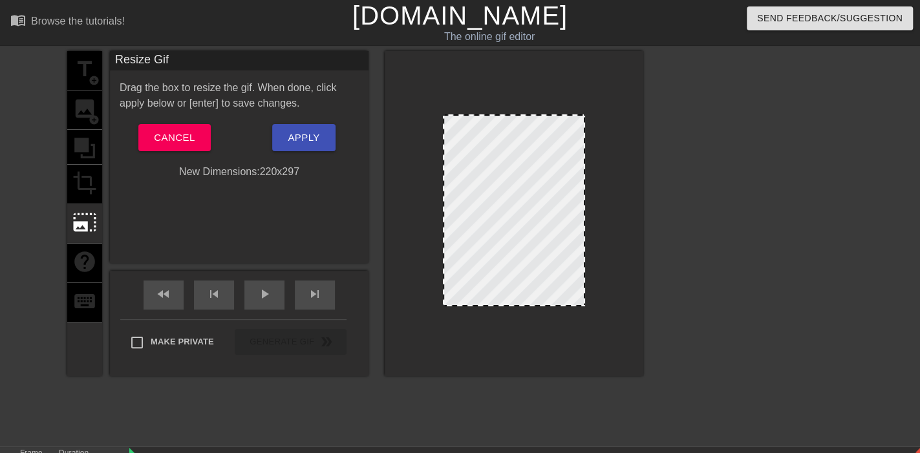
drag, startPoint x: 481, startPoint y: 304, endPoint x: 603, endPoint y: 456, distance: 194.6
click at [645, 453] on html "menu_book Browse the tutorials! Gifntext.com The online gif editor Send Feedbac…" at bounding box center [460, 272] width 920 height 544
click at [288, 139] on span "Apply" at bounding box center [304, 137] width 32 height 17
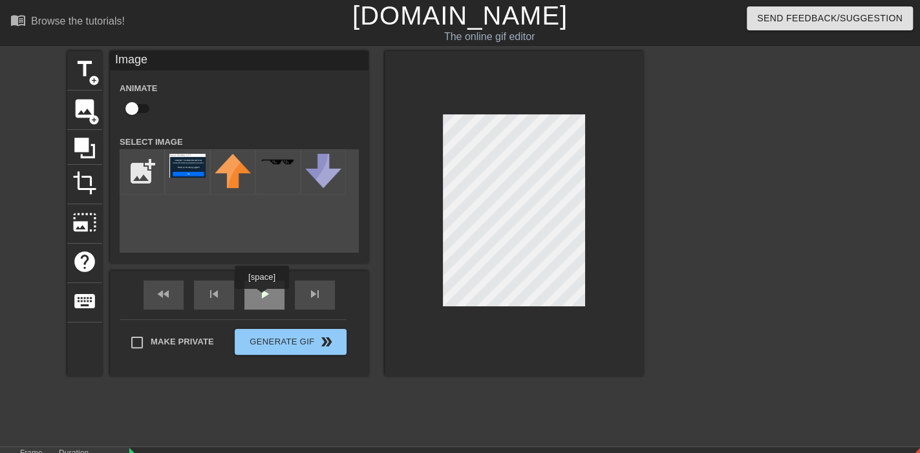
click at [261, 298] on div "play_arrow" at bounding box center [264, 295] width 40 height 29
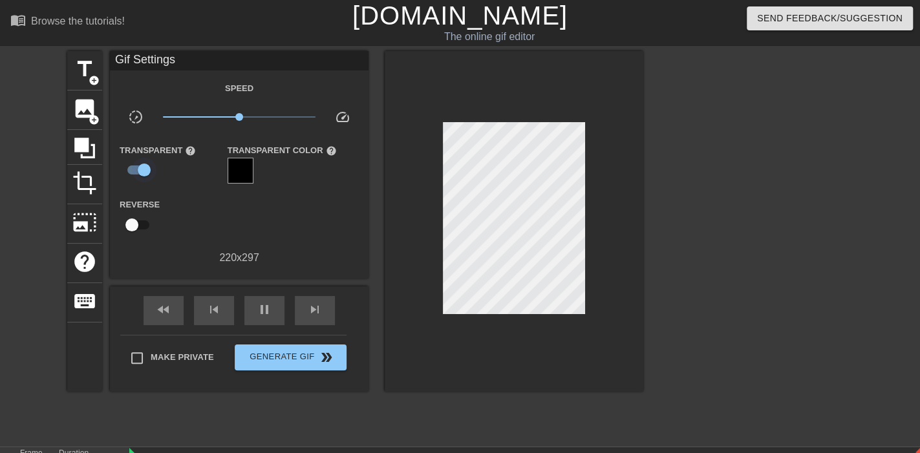
type input "100"
click at [144, 165] on input "checkbox" at bounding box center [144, 170] width 74 height 25
checkbox input "false"
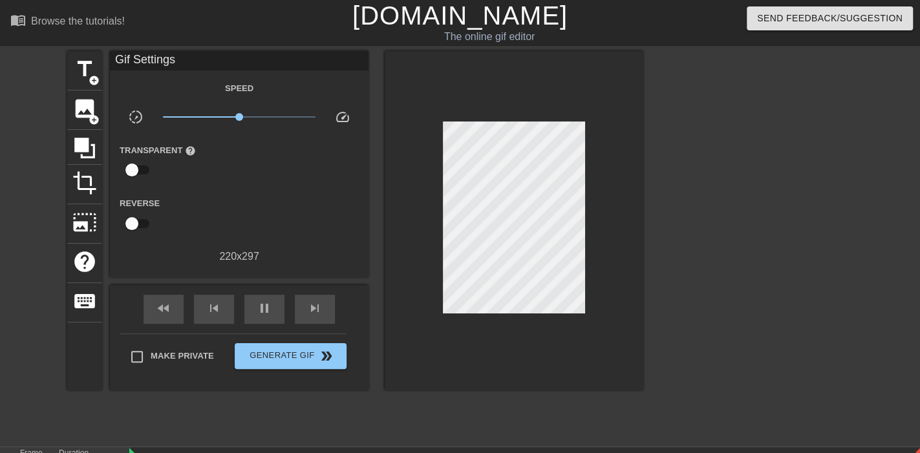
type input "100"
click at [132, 220] on input "checkbox" at bounding box center [132, 223] width 74 height 25
checkbox input "true"
type input "200"
click at [144, 223] on input "checkbox" at bounding box center [144, 223] width 74 height 25
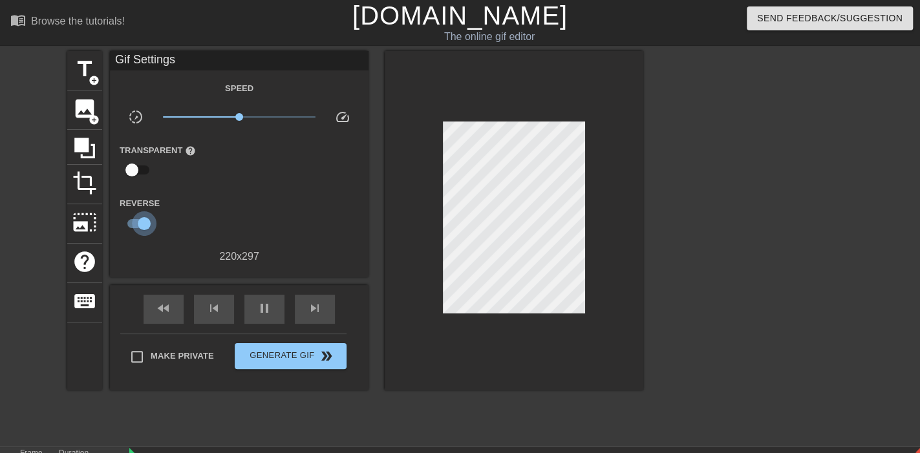
checkbox input "false"
drag, startPoint x: 240, startPoint y: 117, endPoint x: 220, endPoint y: 113, distance: 20.4
click at [220, 113] on span "x0.562" at bounding box center [220, 117] width 8 height 8
drag, startPoint x: 220, startPoint y: 113, endPoint x: 228, endPoint y: 113, distance: 7.8
click at [228, 113] on span "x0.708" at bounding box center [228, 117] width 8 height 8
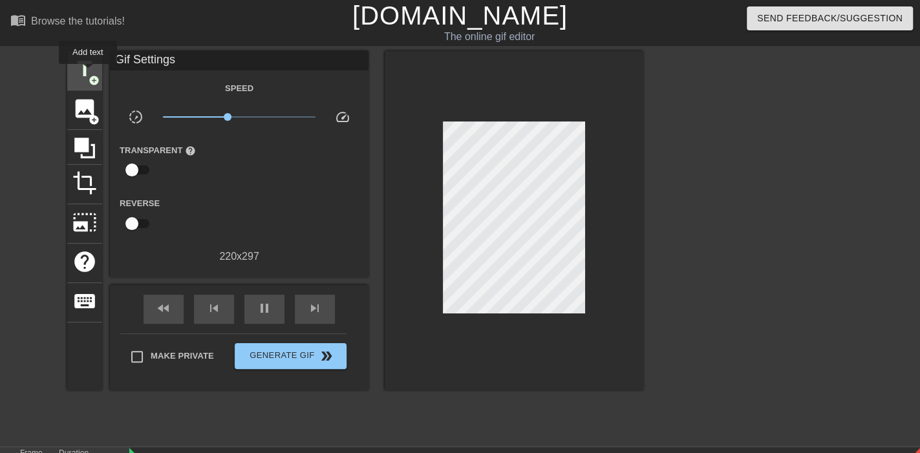
click at [88, 73] on span "title" at bounding box center [84, 69] width 25 height 25
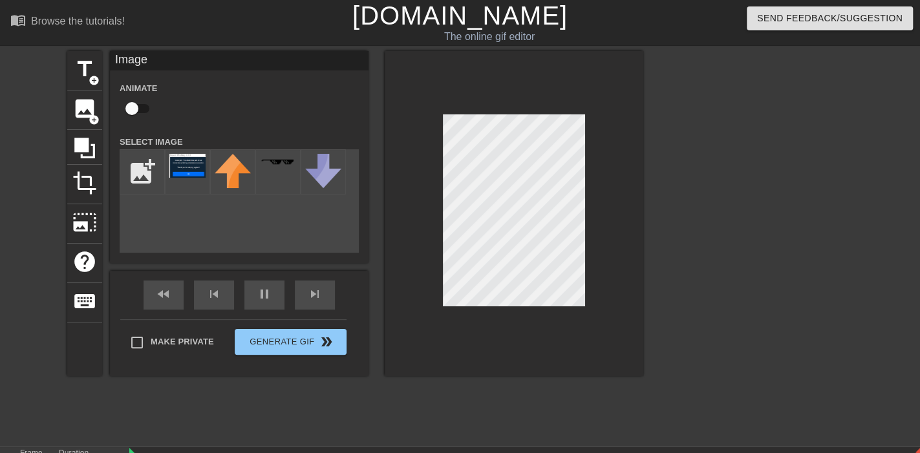
type input "100"
click at [133, 105] on input "checkbox" at bounding box center [132, 108] width 74 height 25
checkbox input "true"
type input "200"
click at [142, 108] on input "checkbox" at bounding box center [144, 108] width 74 height 25
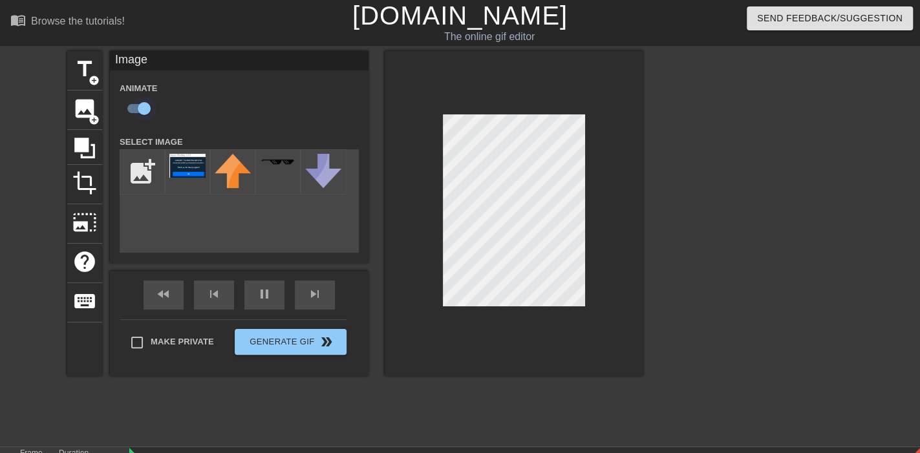
checkbox input "false"
type input "100"
click at [142, 108] on input "checkbox" at bounding box center [132, 108] width 74 height 25
checkbox input "true"
type input "200"
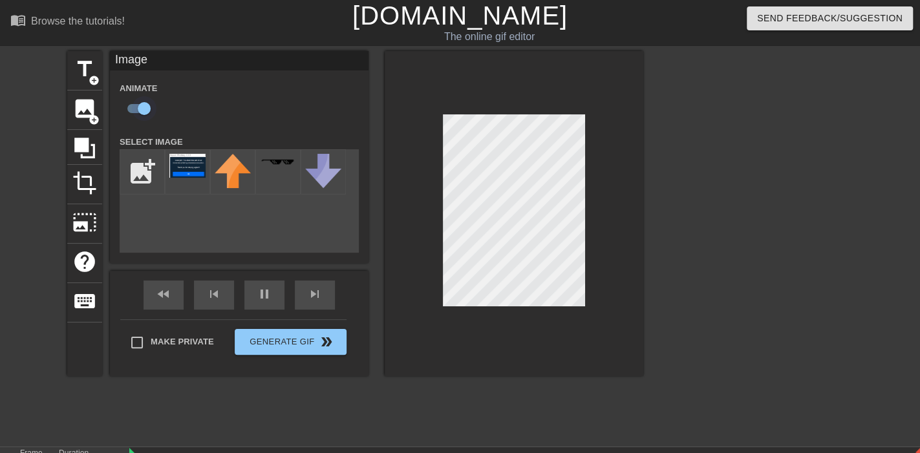
click at [144, 106] on input "checkbox" at bounding box center [144, 108] width 74 height 25
checkbox input "false"
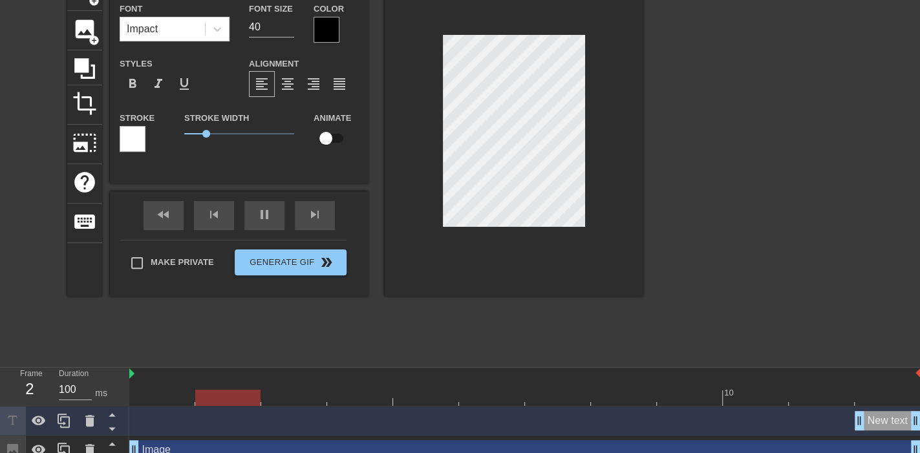
scroll to position [123, 0]
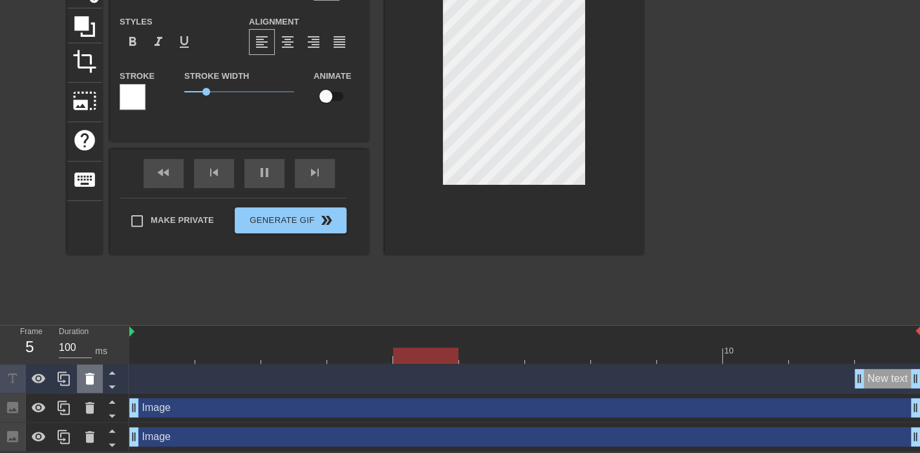
click at [91, 373] on icon at bounding box center [89, 379] width 9 height 12
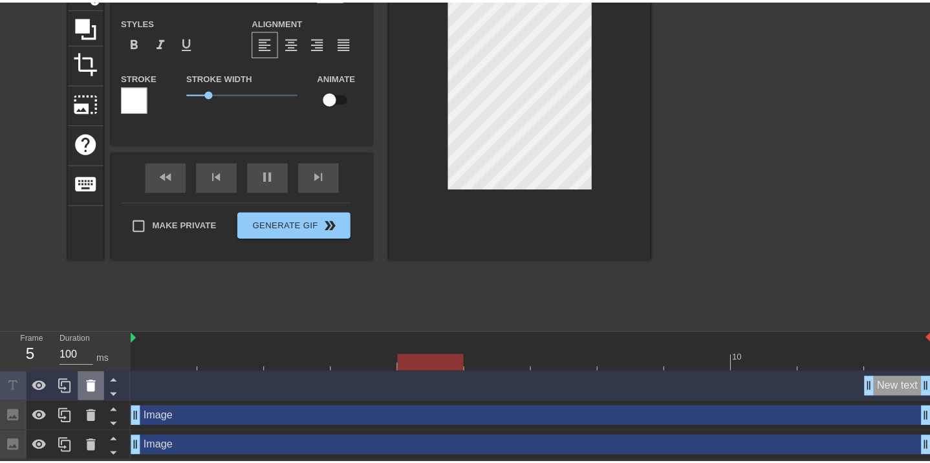
scroll to position [113, 0]
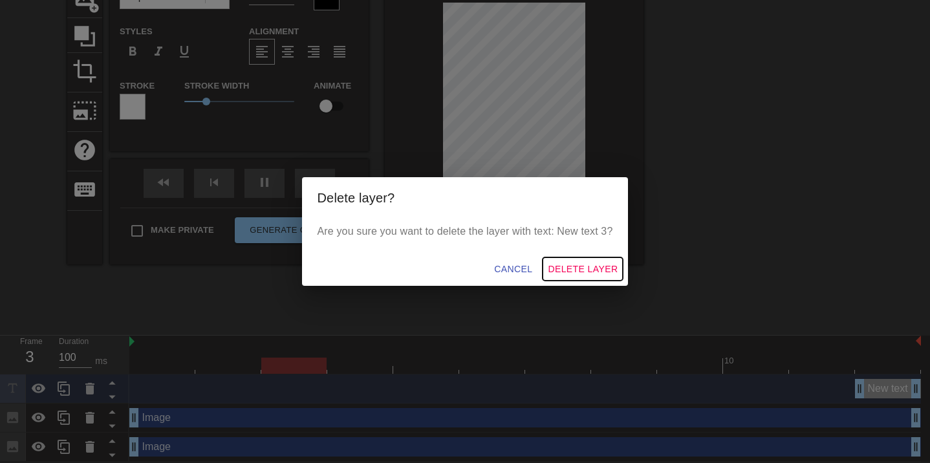
click at [601, 263] on span "Delete Layer" at bounding box center [583, 269] width 70 height 16
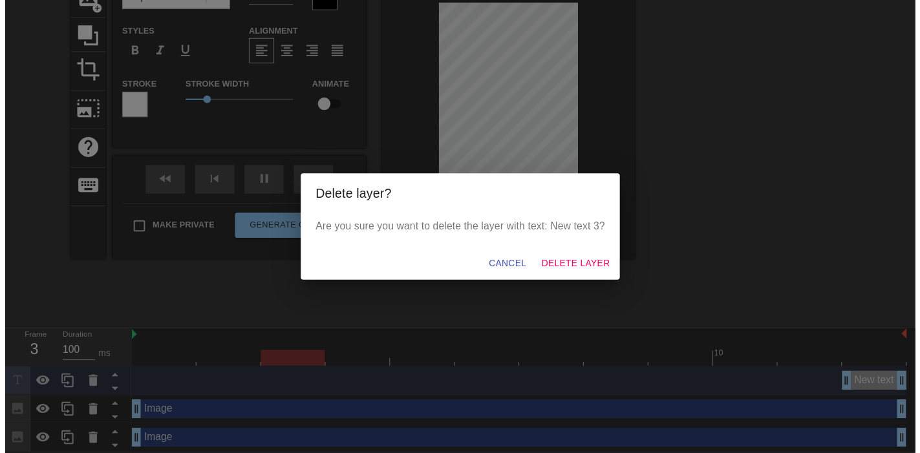
scroll to position [94, 0]
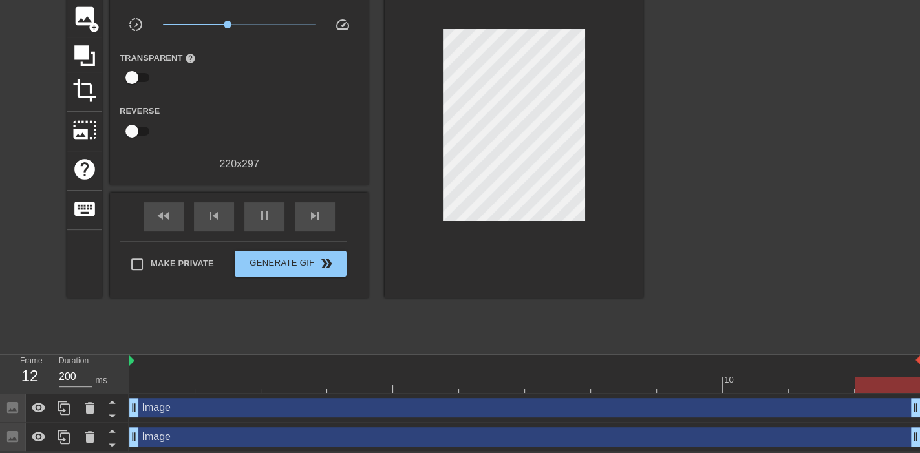
click at [158, 437] on div "Image drag_handle drag_handle" at bounding box center [524, 436] width 791 height 19
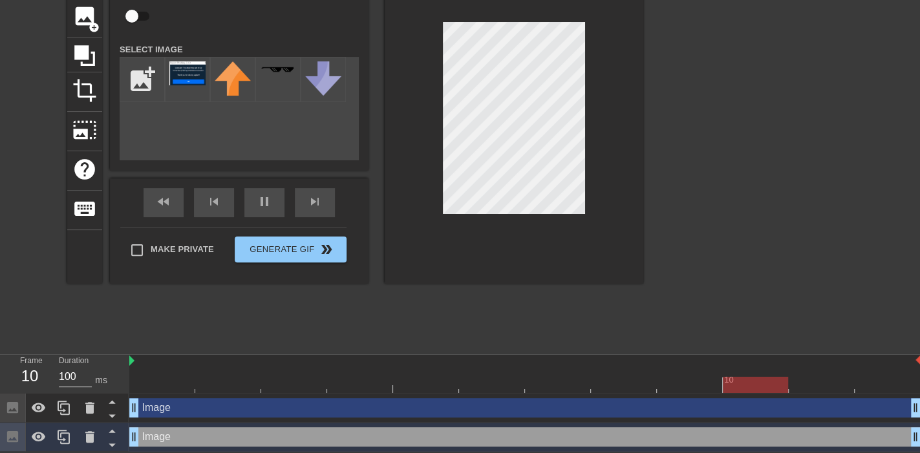
click at [163, 406] on div "Image drag_handle drag_handle" at bounding box center [524, 407] width 791 height 19
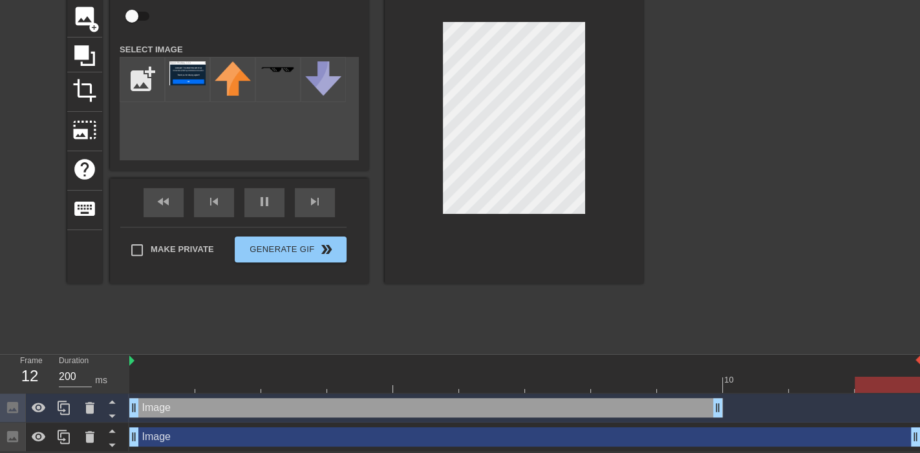
drag, startPoint x: 912, startPoint y: 408, endPoint x: 689, endPoint y: 409, distance: 222.4
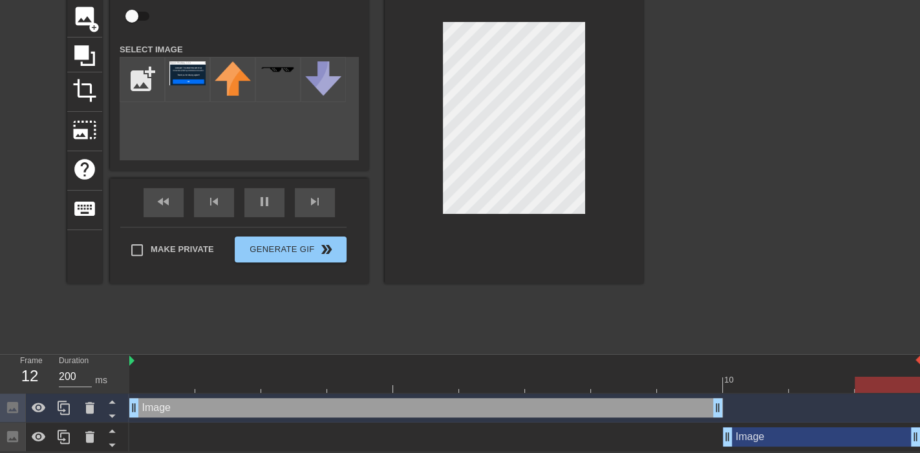
drag, startPoint x: 135, startPoint y: 434, endPoint x: 707, endPoint y: 434, distance: 572.1
click at [707, 434] on div "Image drag_handle drag_handle" at bounding box center [524, 436] width 791 height 19
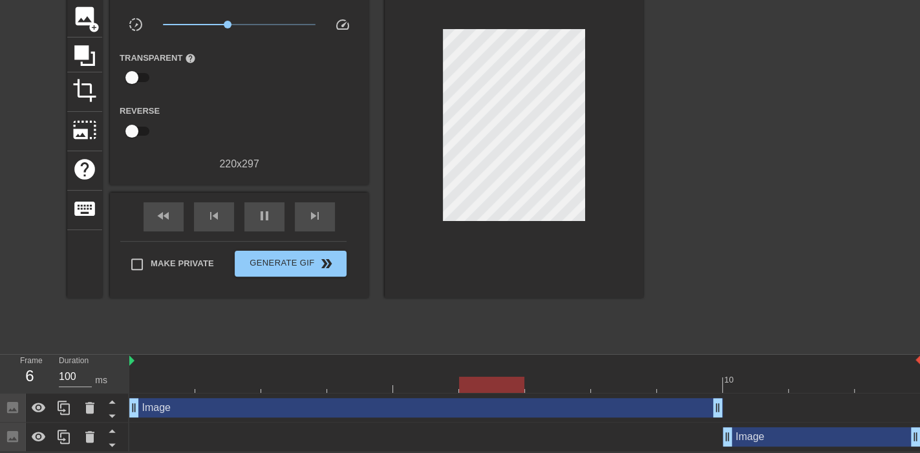
scroll to position [94, 10]
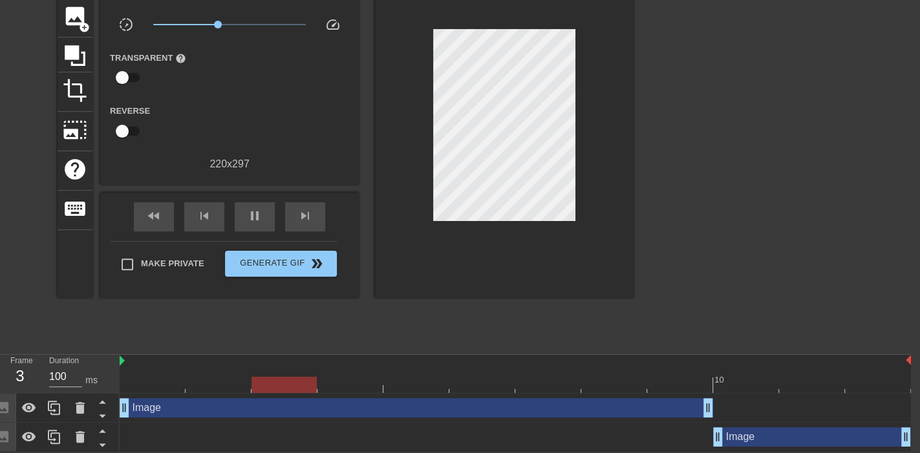
drag, startPoint x: 908, startPoint y: 442, endPoint x: 930, endPoint y: 439, distance: 22.1
click at [910, 439] on html "menu_book Browse the tutorials! Gifntext.com The online gif editor Send Feedbac…" at bounding box center [450, 180] width 920 height 544
drag, startPoint x: 905, startPoint y: 360, endPoint x: 920, endPoint y: 360, distance: 14.9
click at [910, 360] on html "menu_book Browse the tutorials! Gifntext.com The online gif editor Send Feedbac…" at bounding box center [450, 180] width 920 height 544
click at [244, 214] on div "play_arrow" at bounding box center [255, 216] width 40 height 29
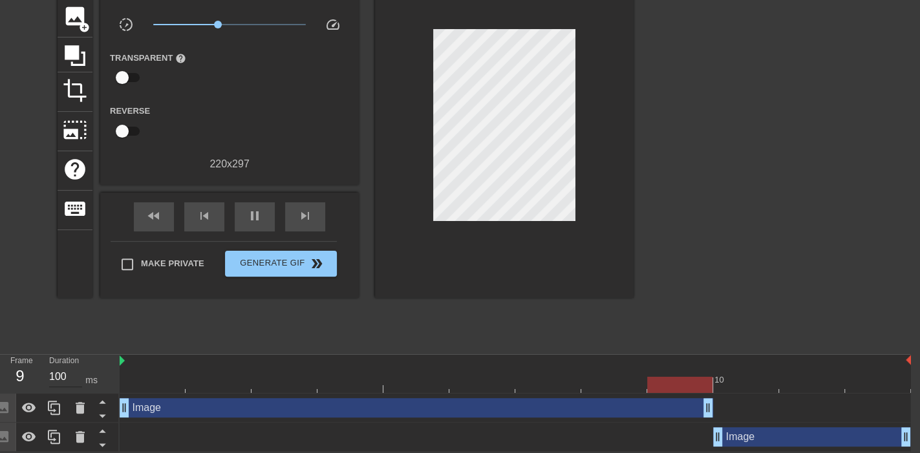
click at [78, 372] on input "100" at bounding box center [65, 377] width 33 height 21
click at [78, 372] on input "101" at bounding box center [65, 377] width 33 height 21
click at [78, 372] on input "100" at bounding box center [65, 377] width 33 height 21
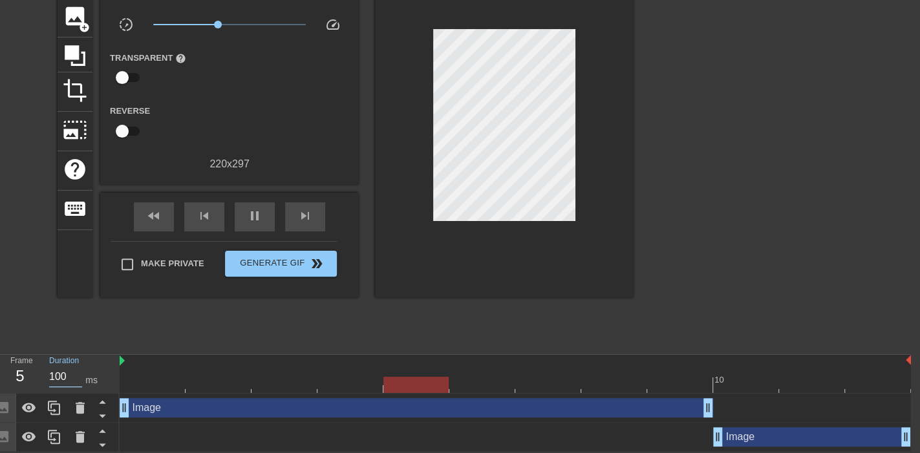
scroll to position [0, 10]
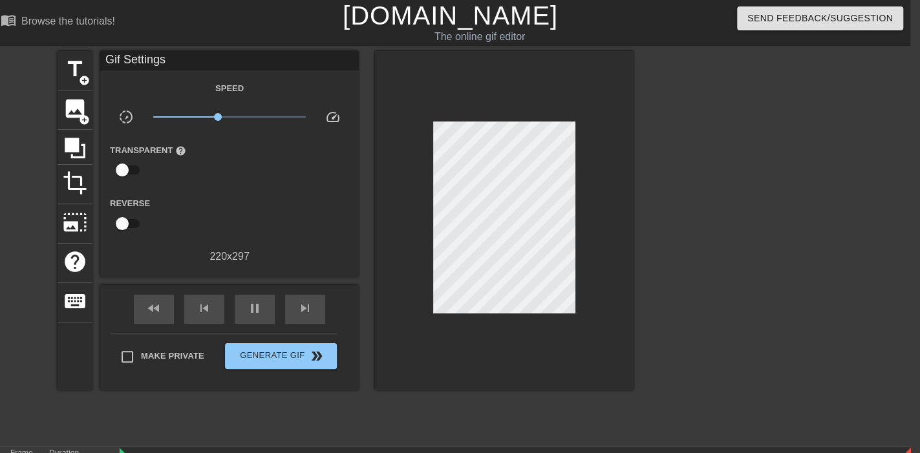
type input "200"
